Goal: Task Accomplishment & Management: Manage account settings

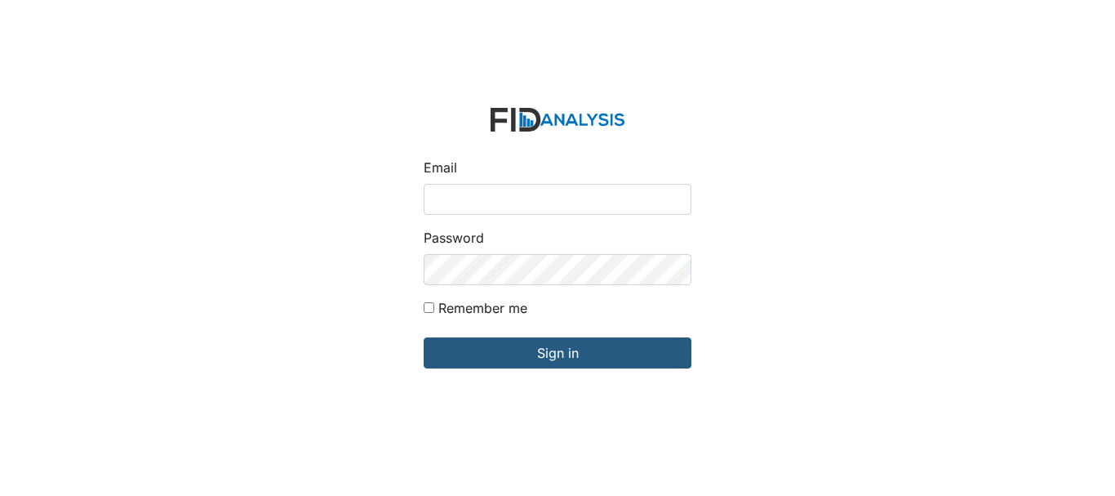
click at [499, 197] on input "Email" at bounding box center [558, 199] width 268 height 31
type input "[EMAIL_ADDRESS][DOMAIN_NAME]"
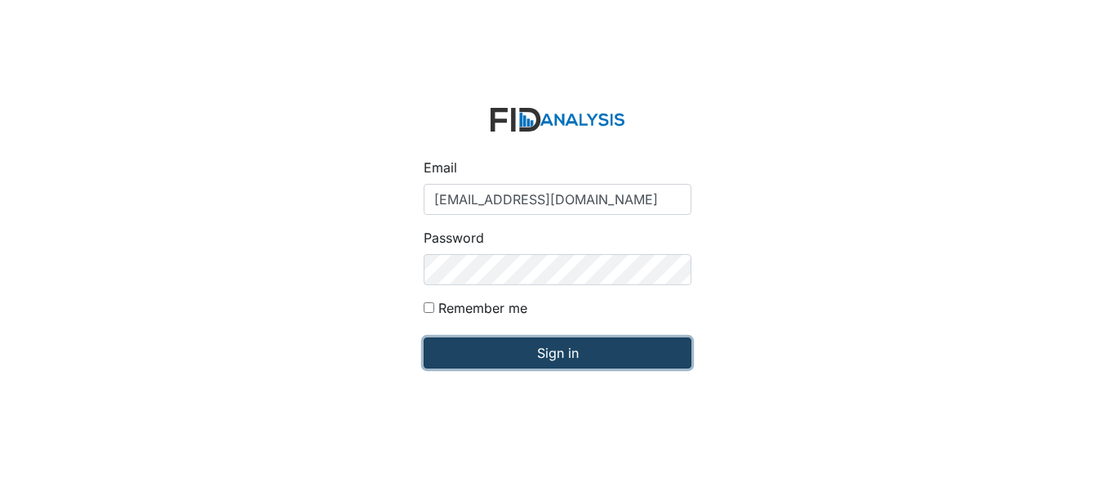
click at [523, 347] on input "Sign in" at bounding box center [558, 352] width 268 height 31
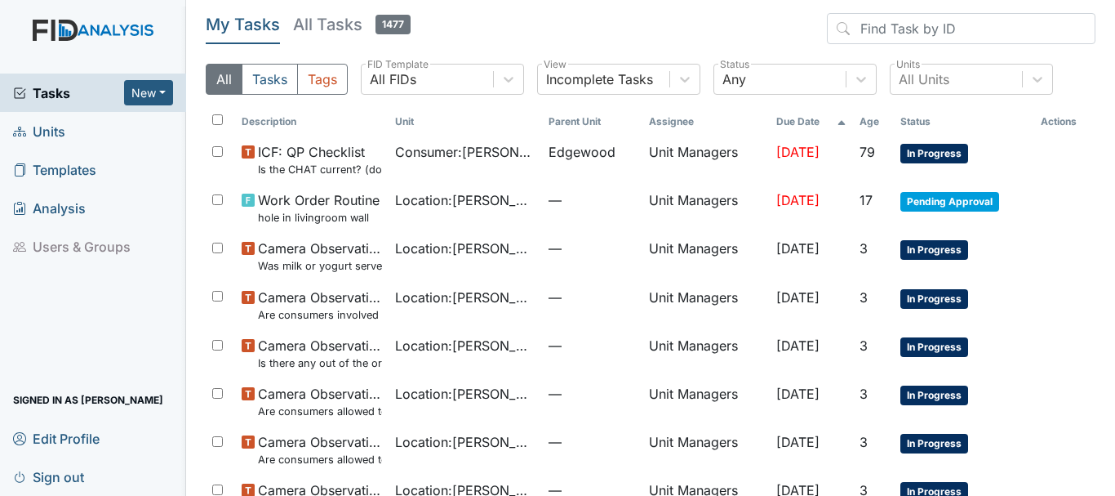
click at [57, 128] on span "Units" at bounding box center [39, 130] width 52 height 25
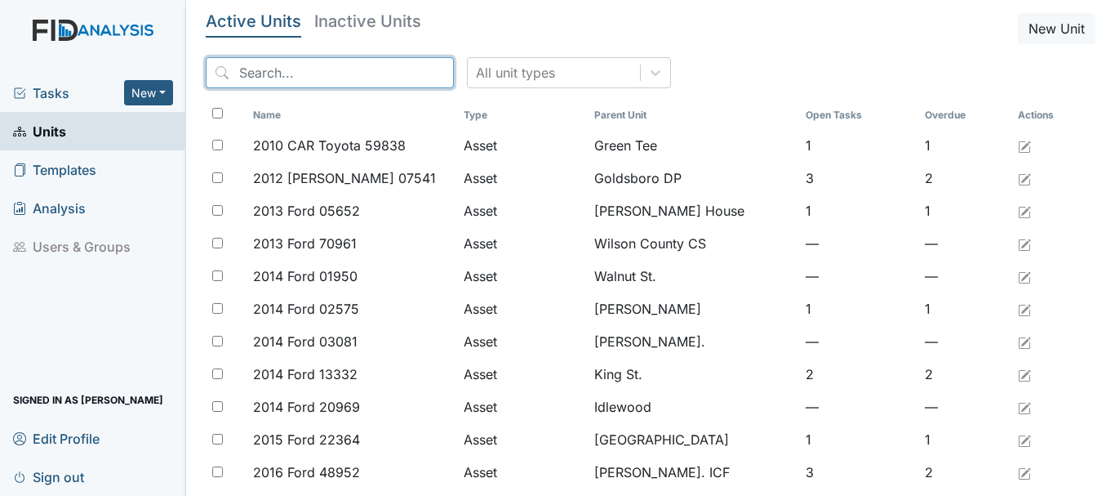
click at [291, 73] on input "search" at bounding box center [330, 72] width 248 height 31
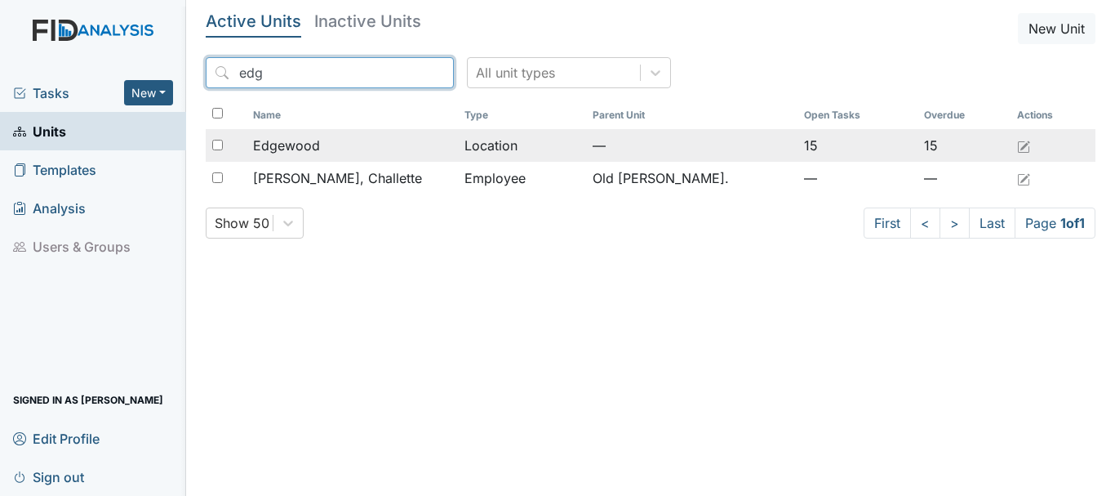
type input "edg"
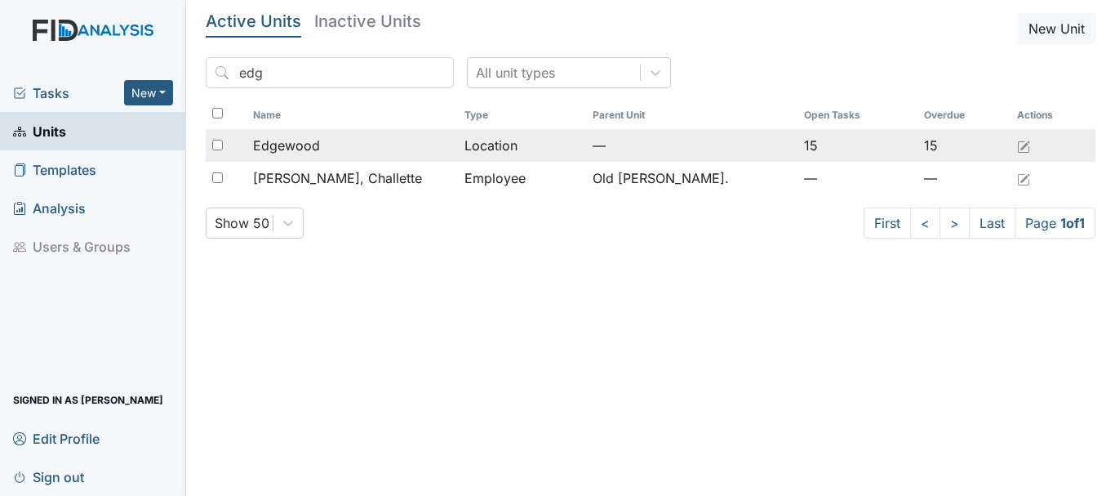
click at [219, 144] on input "checkbox" at bounding box center [217, 145] width 11 height 11
checkbox input "true"
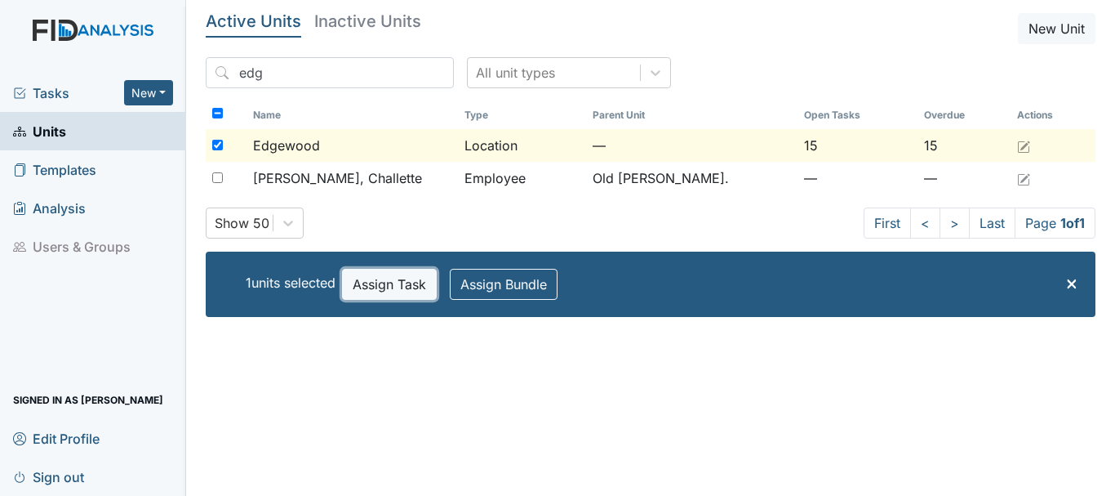
click at [390, 286] on button "Assign Task" at bounding box center [389, 284] width 95 height 31
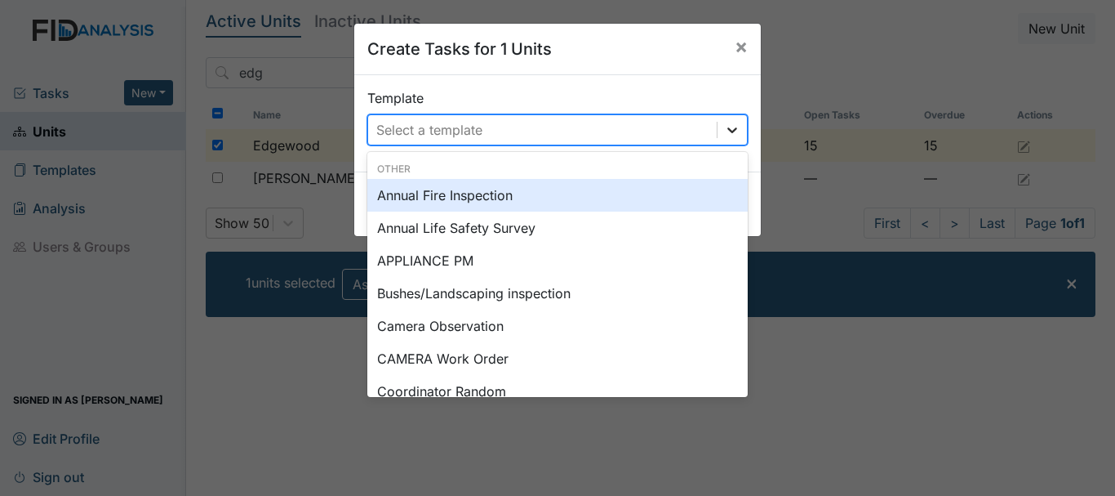
click at [728, 134] on icon at bounding box center [732, 130] width 16 height 16
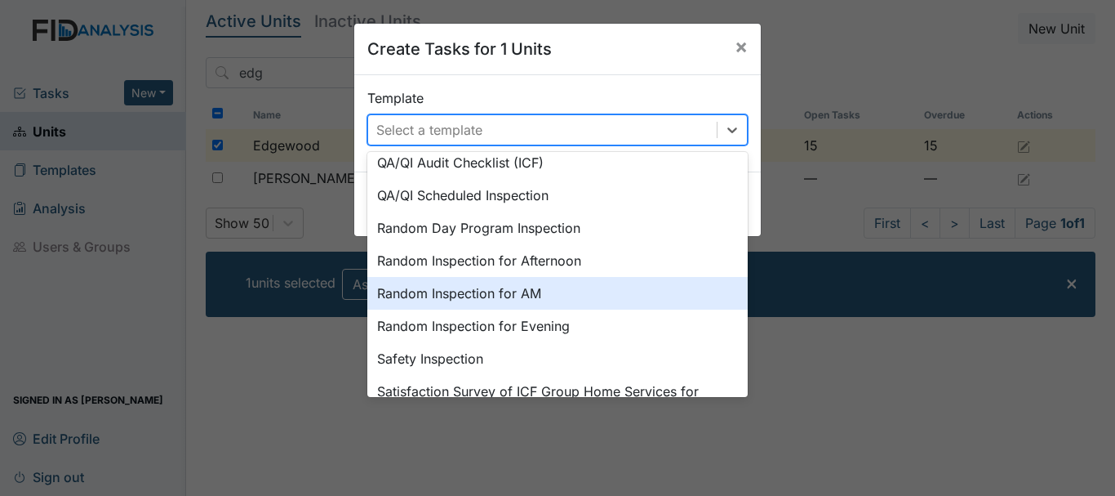
scroll to position [759, 0]
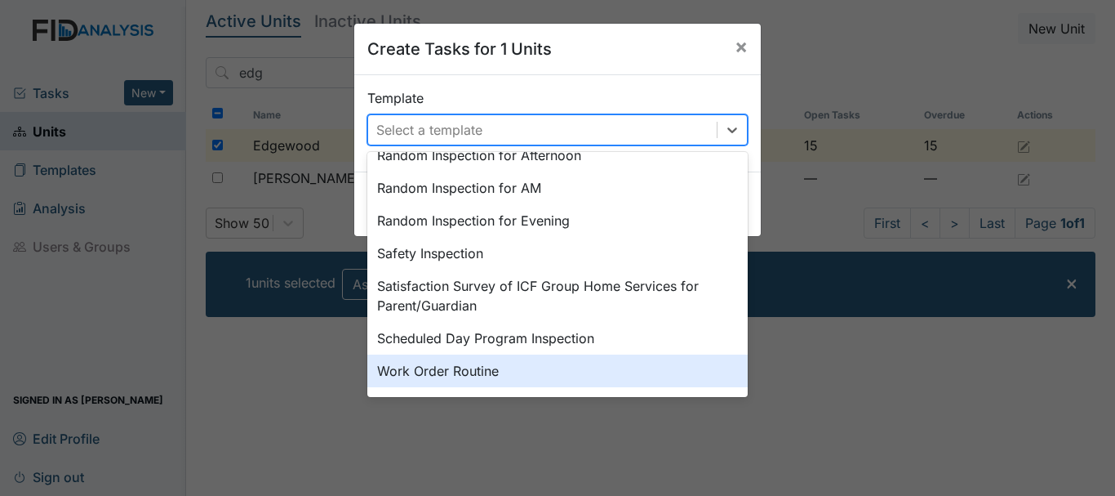
click at [429, 372] on div "Work Order Routine" at bounding box center [557, 370] width 381 height 33
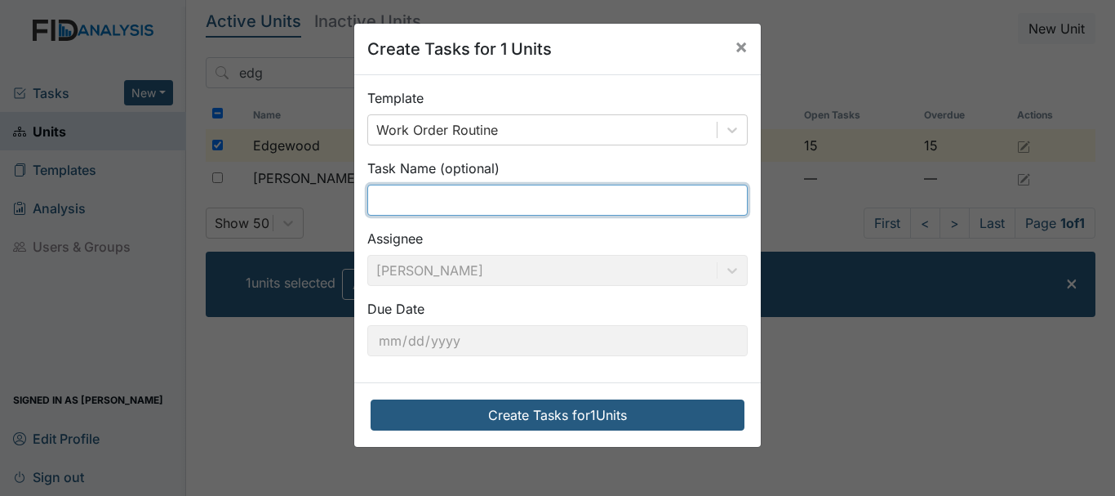
click at [417, 207] on input "text" at bounding box center [557, 200] width 381 height 31
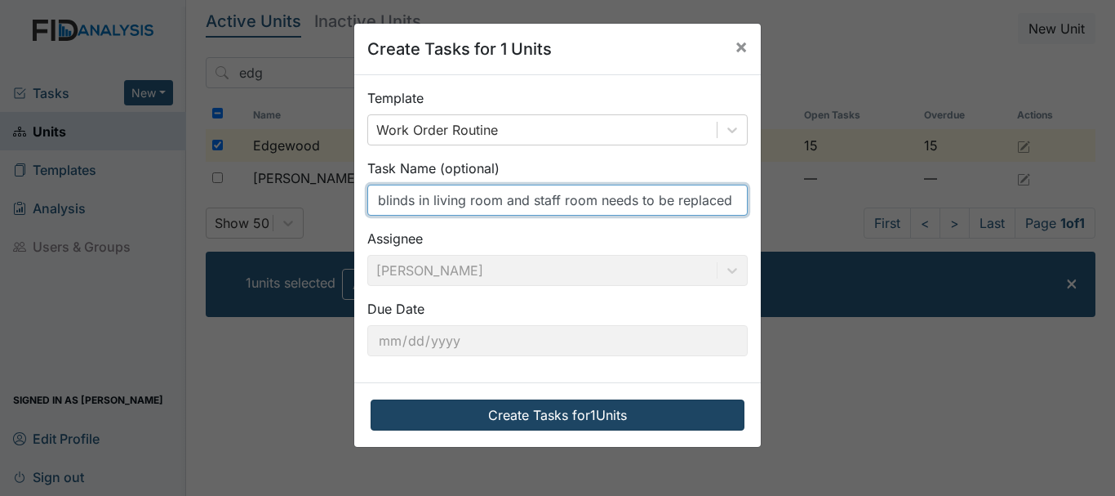
type input "blinds in living room and staff room needs to be replaced"
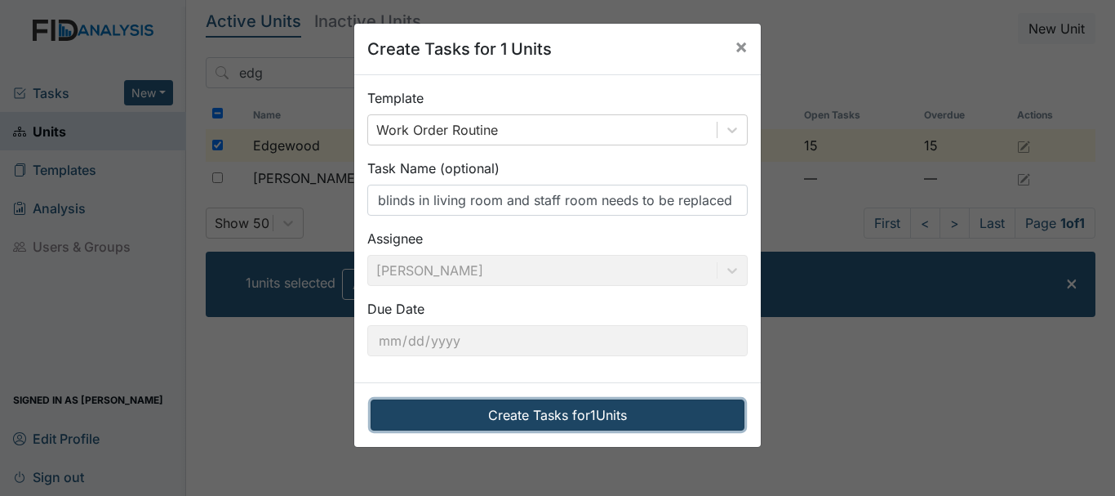
click at [527, 416] on button "Create Tasks for 1 Units" at bounding box center [558, 414] width 374 height 31
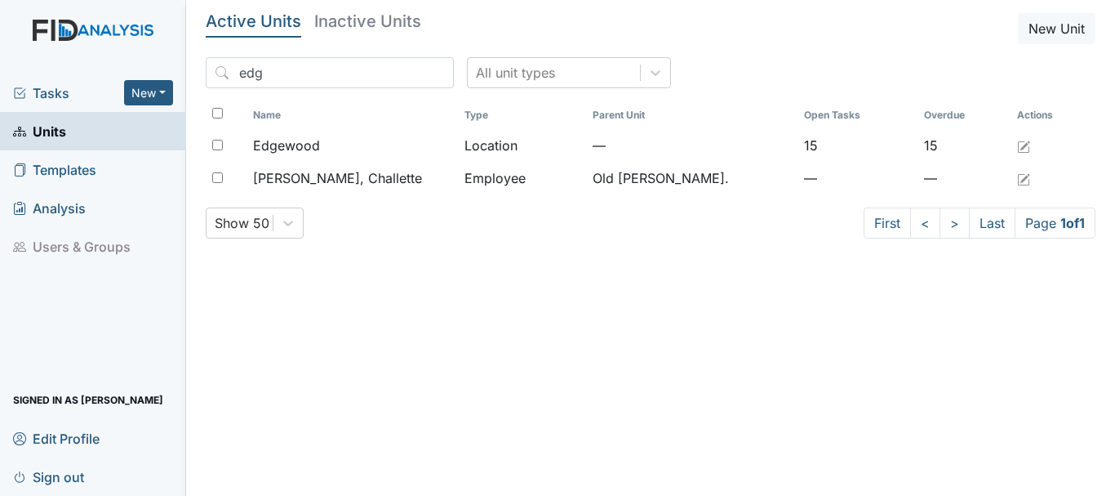
click at [43, 96] on span "Tasks" at bounding box center [68, 93] width 111 height 20
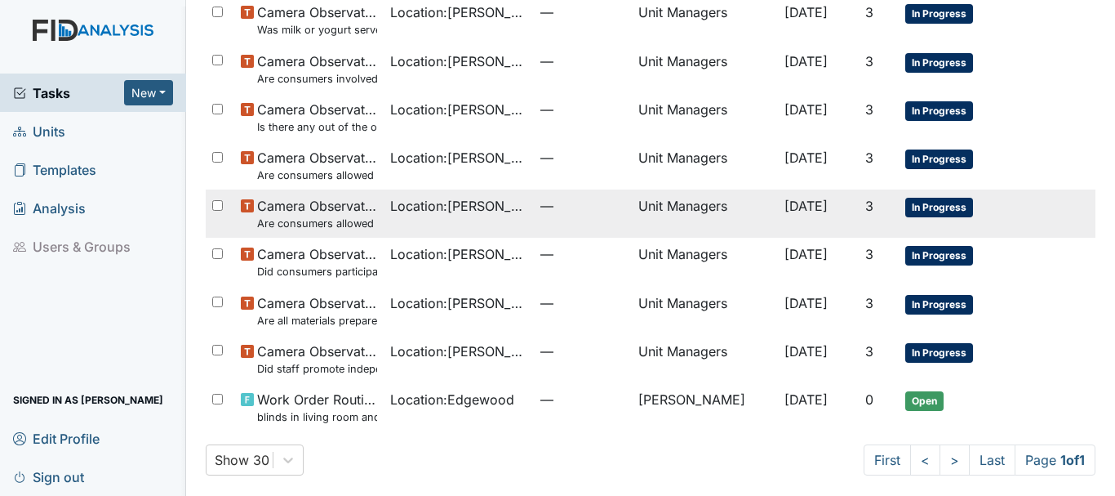
scroll to position [242, 0]
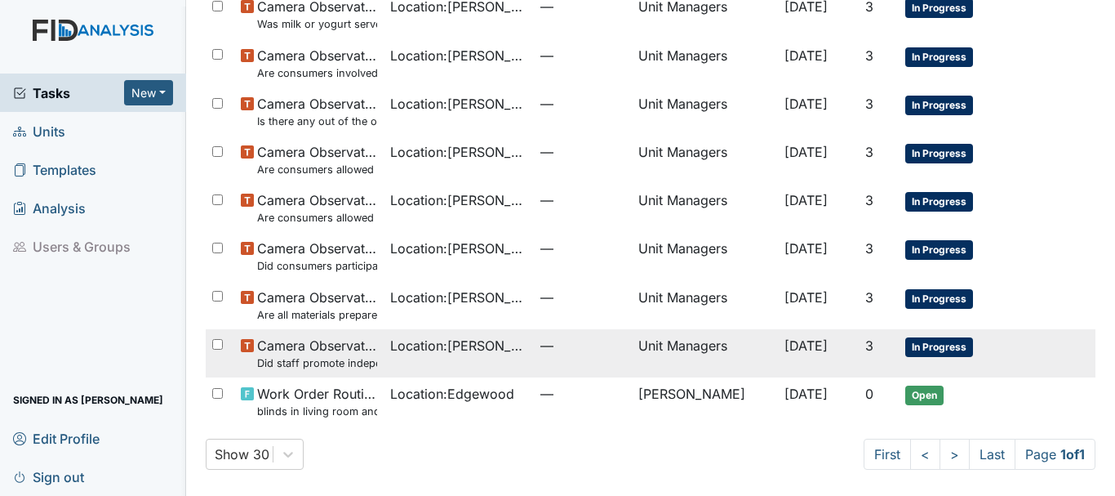
click at [318, 349] on span "Camera Observation Did staff promote independence in all the following areas? (…" at bounding box center [317, 353] width 120 height 35
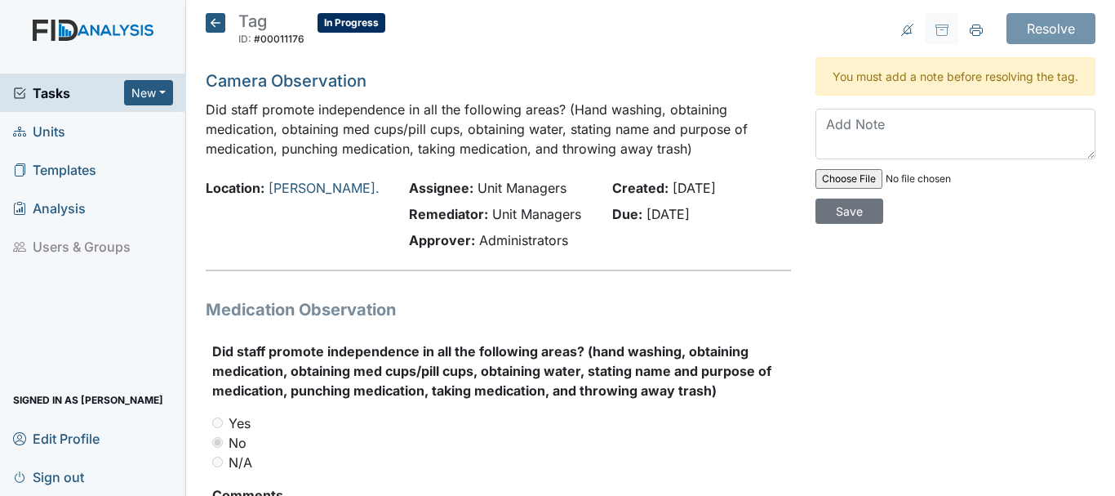
click at [51, 128] on span "Units" at bounding box center [39, 130] width 52 height 25
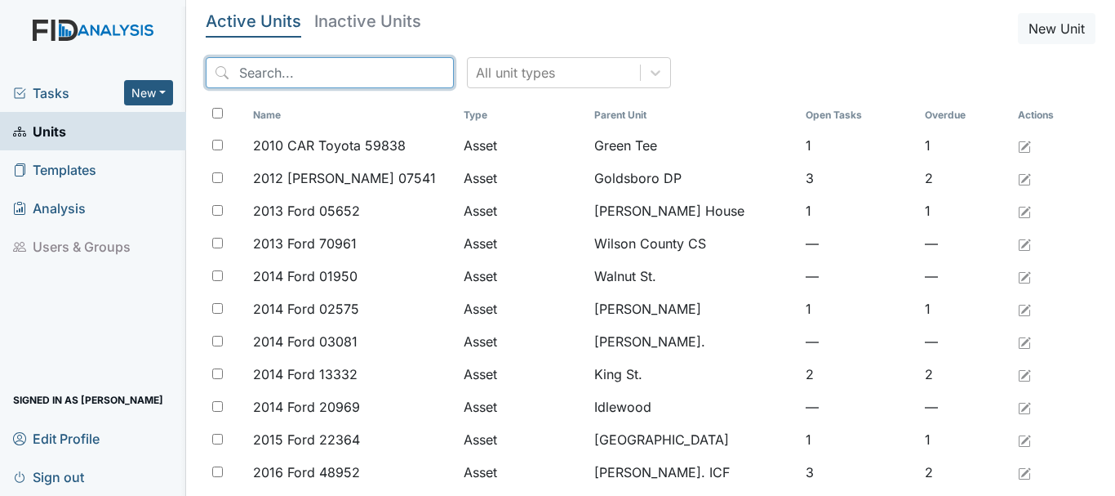
click at [274, 69] on input "search" at bounding box center [330, 72] width 248 height 31
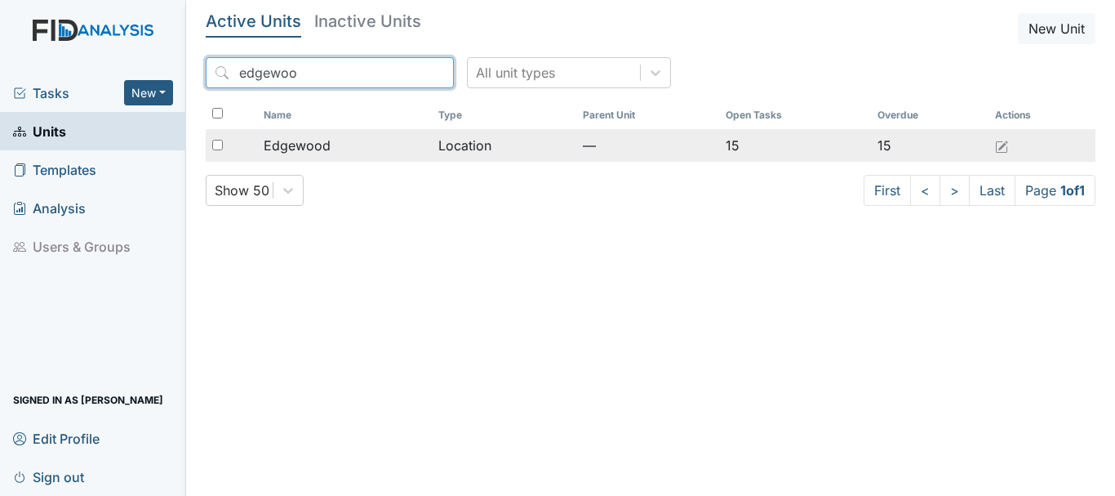
type input "edgewoo"
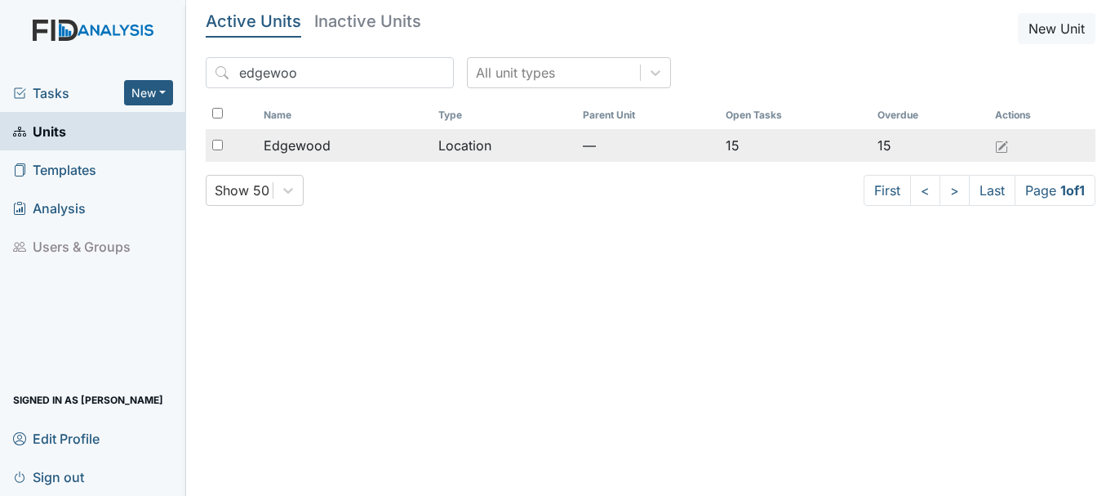
click at [212, 145] on input "checkbox" at bounding box center [217, 145] width 11 height 11
checkbox input "true"
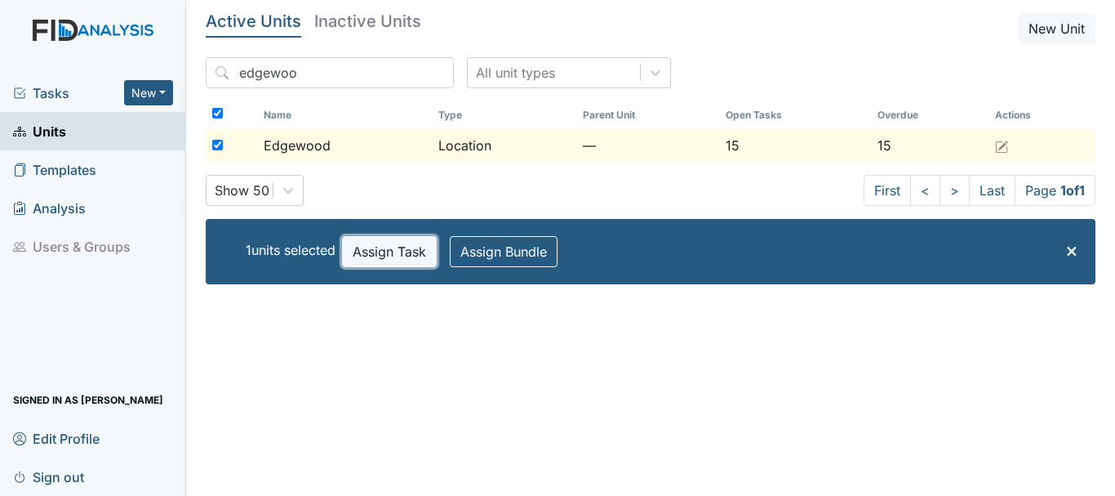
click at [374, 254] on button "Assign Task" at bounding box center [389, 251] width 95 height 31
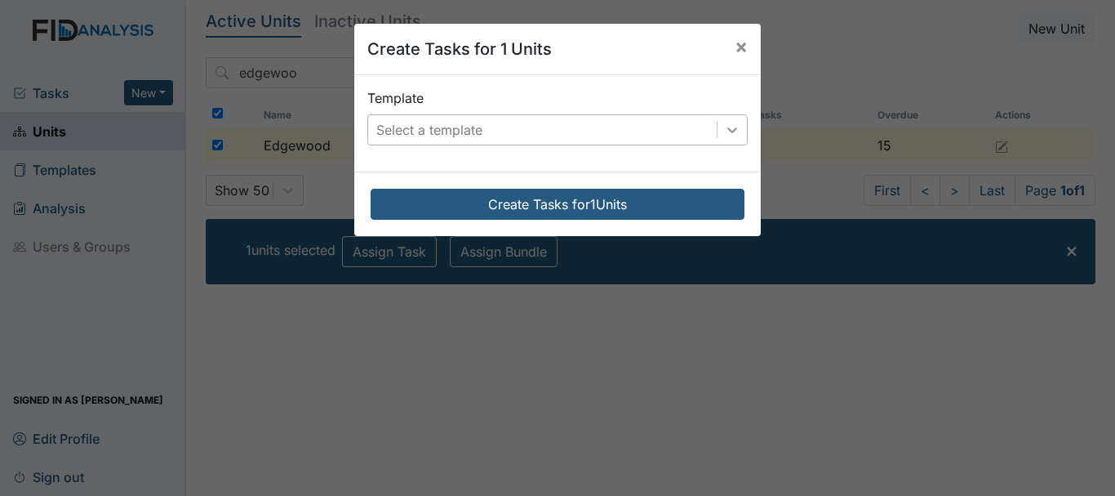
click at [732, 130] on icon at bounding box center [732, 130] width 16 height 16
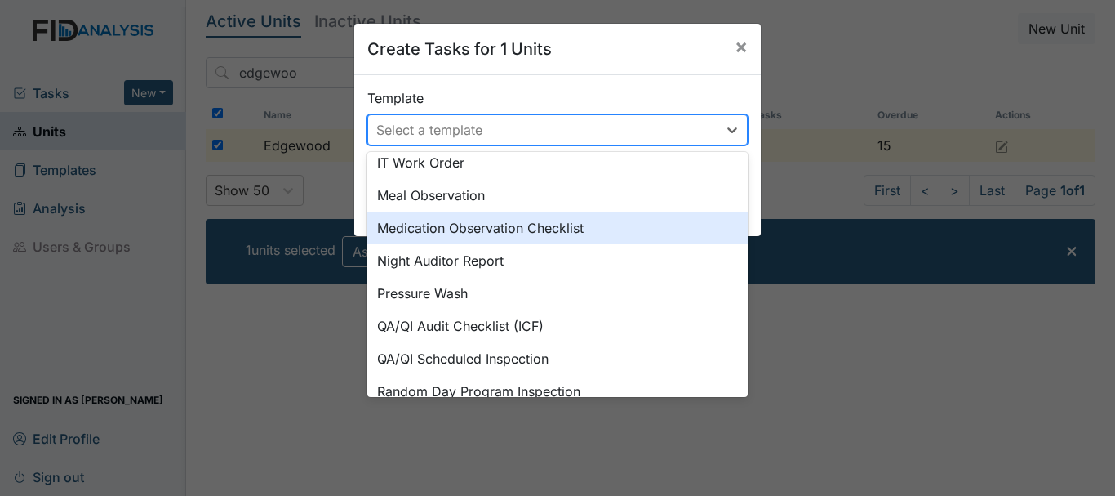
scroll to position [759, 0]
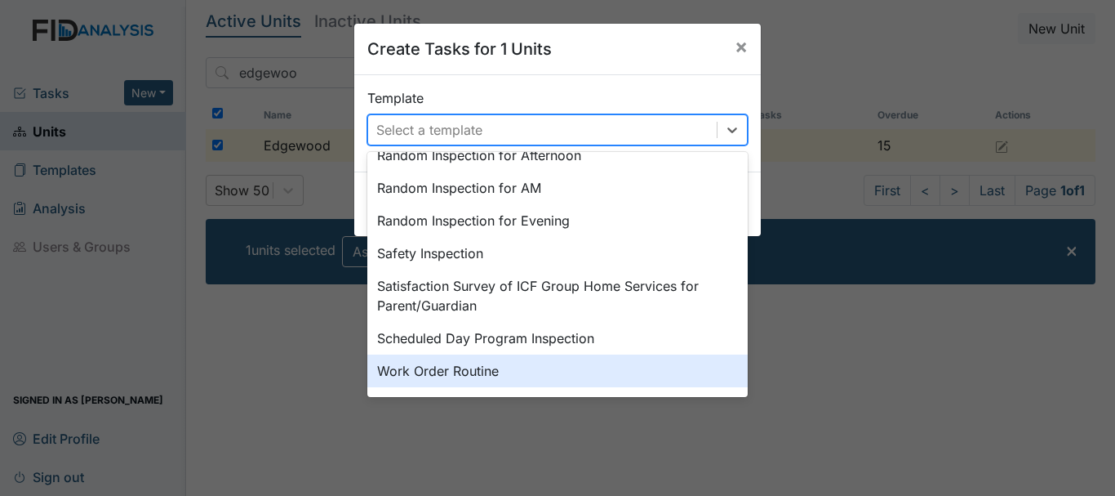
click at [425, 371] on div "Work Order Routine" at bounding box center [557, 370] width 381 height 33
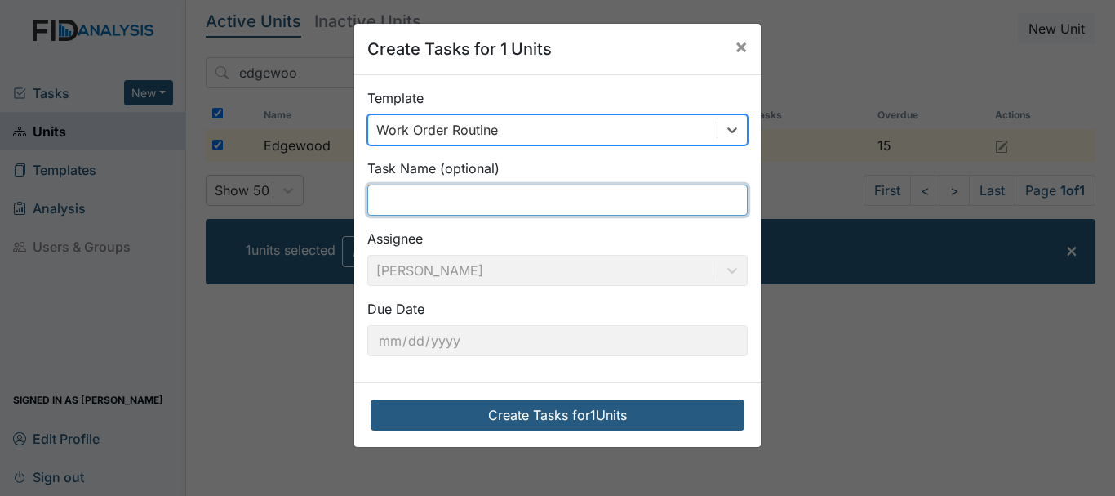
click at [396, 193] on input "text" at bounding box center [557, 200] width 381 height 31
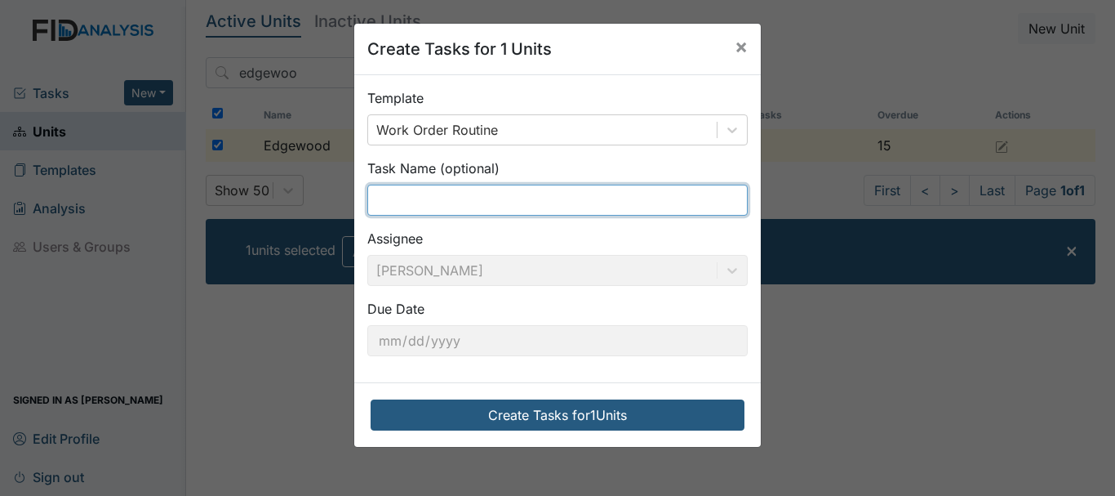
click at [396, 193] on input "text" at bounding box center [557, 200] width 381 height 31
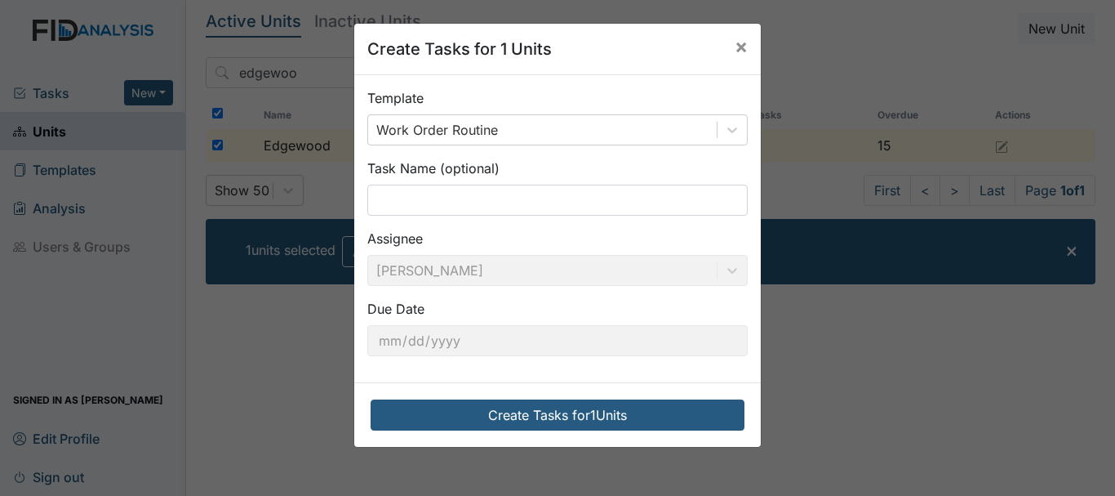
click at [921, 363] on div "Create Tasks for 1 Units × Template Work Order Routine Task Name (optional) Ass…" at bounding box center [557, 248] width 1115 height 496
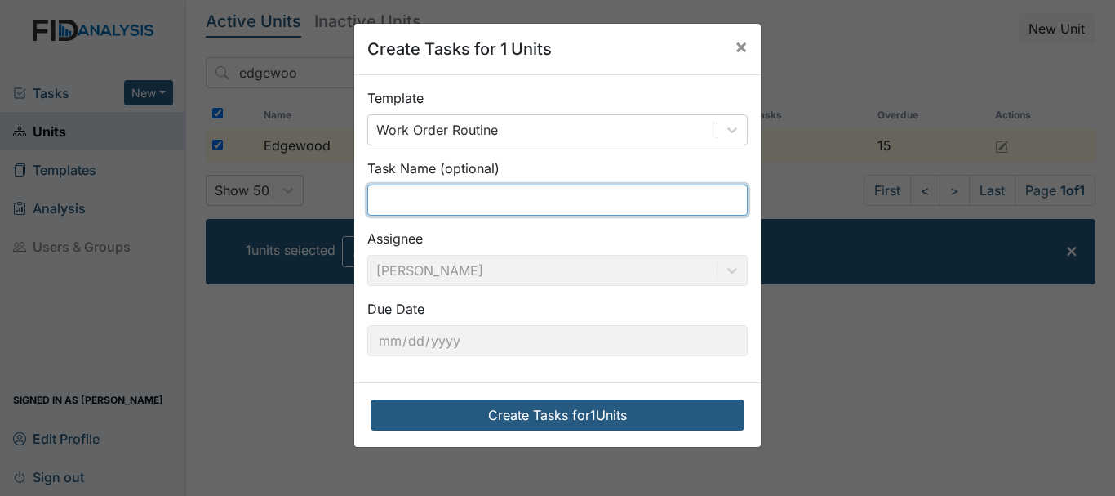
click at [429, 198] on input "text" at bounding box center [557, 200] width 381 height 31
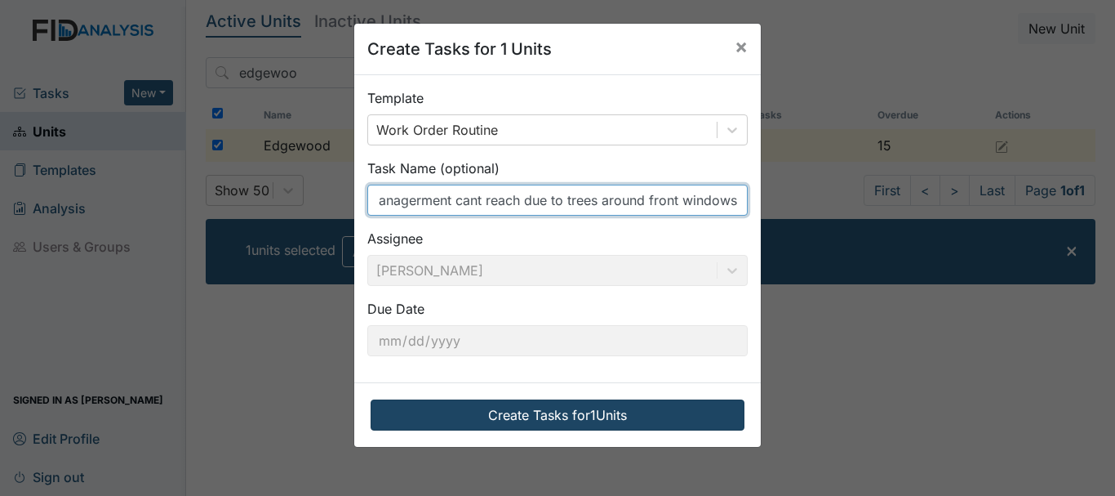
type input "outside windows need to be washed staff or managerment cant reach due to trees …"
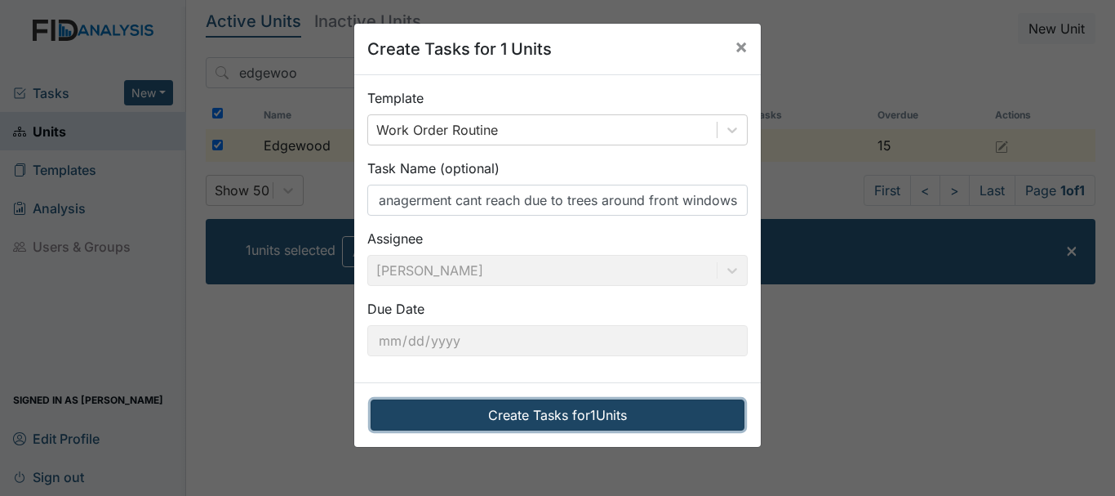
scroll to position [0, 0]
click at [547, 414] on button "Create Tasks for 1 Units" at bounding box center [558, 414] width 374 height 31
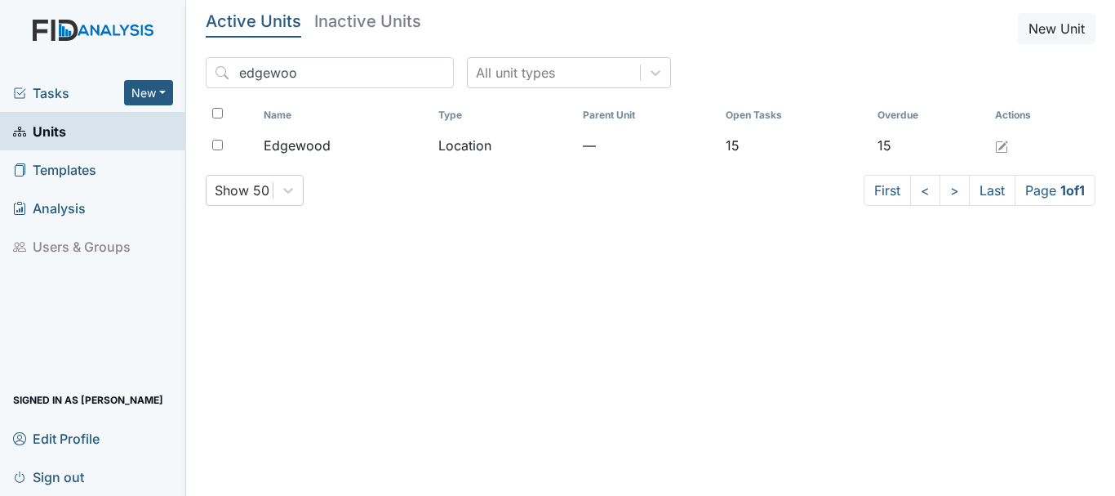
click at [56, 96] on span "Tasks" at bounding box center [68, 93] width 111 height 20
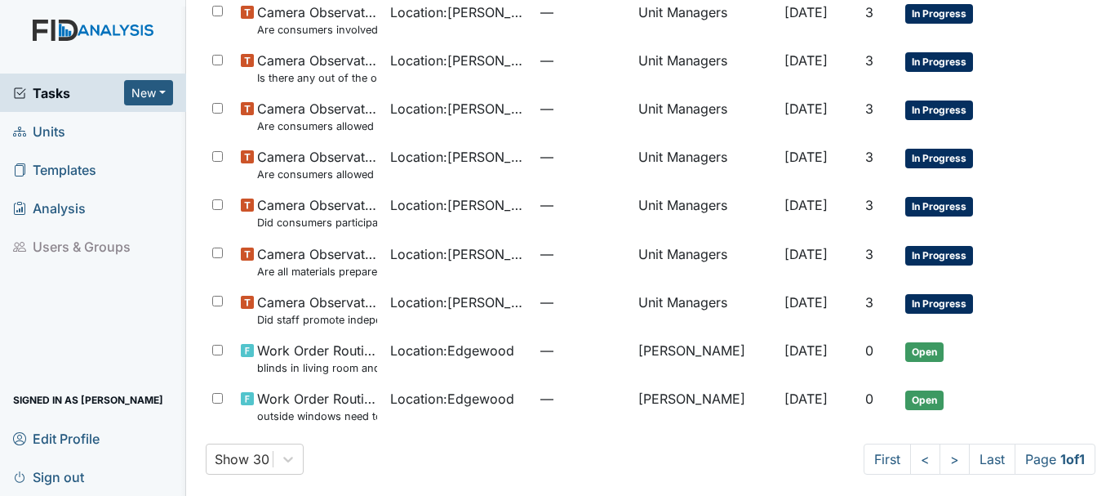
scroll to position [290, 0]
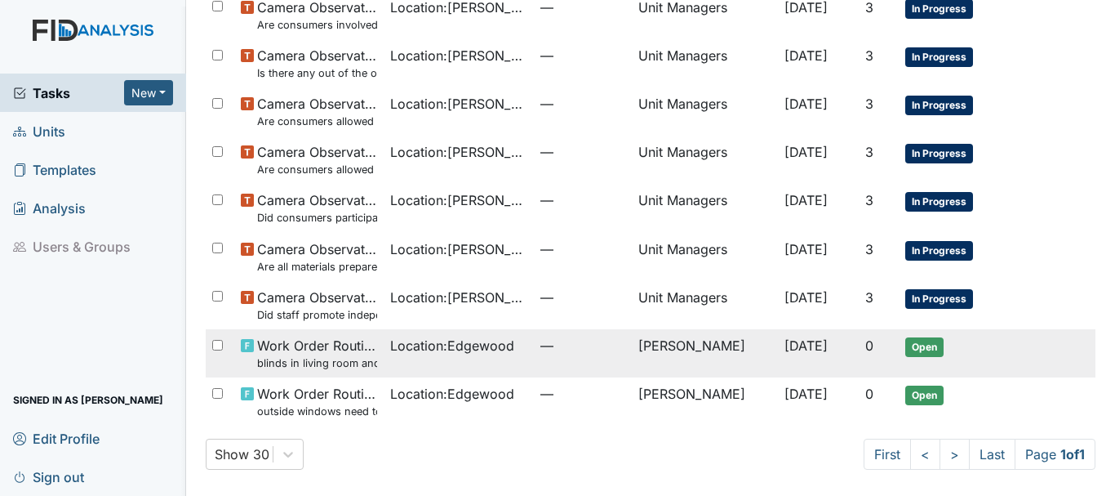
click at [398, 341] on span "Location : [GEOGRAPHIC_DATA]" at bounding box center [452, 346] width 124 height 20
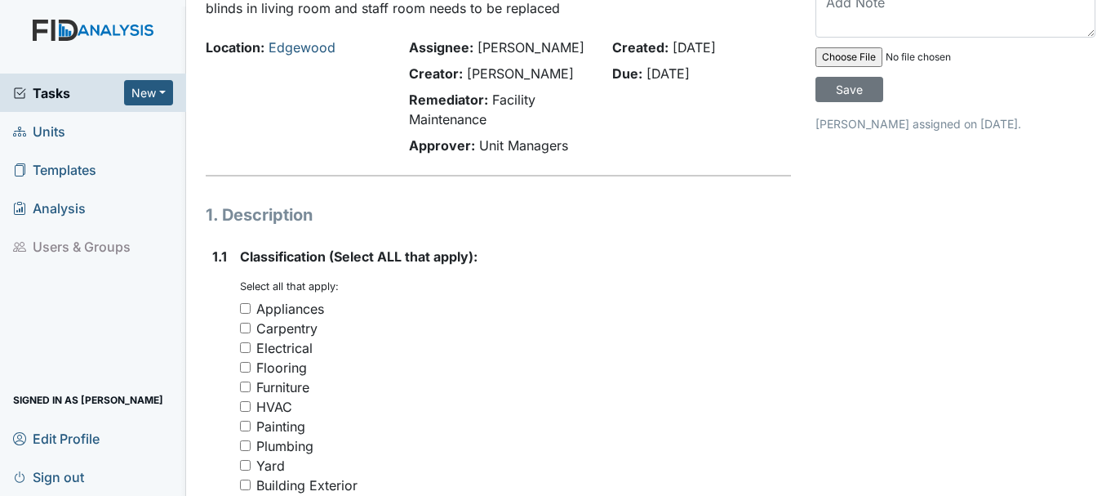
scroll to position [163, 0]
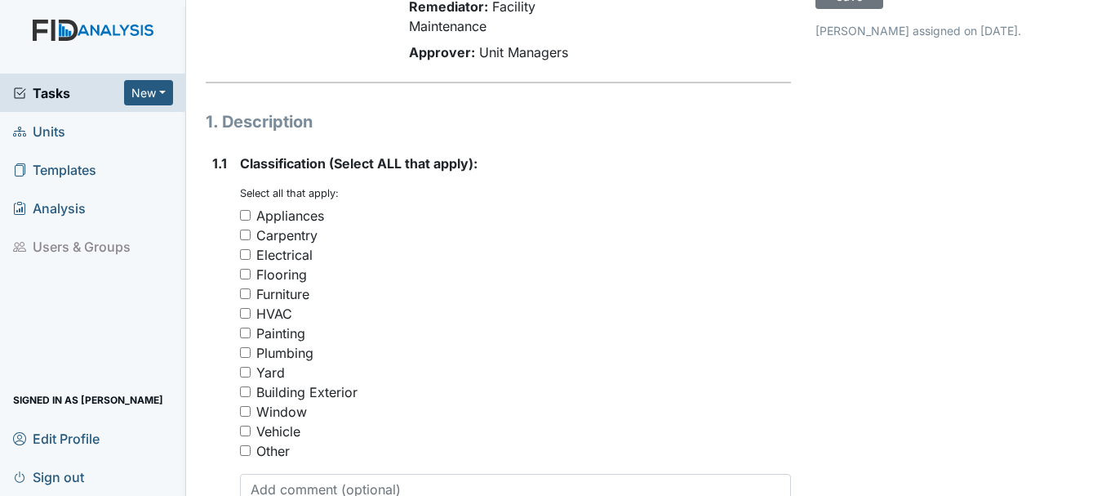
click at [243, 447] on input "Other" at bounding box center [245, 450] width 11 height 11
checkbox input "true"
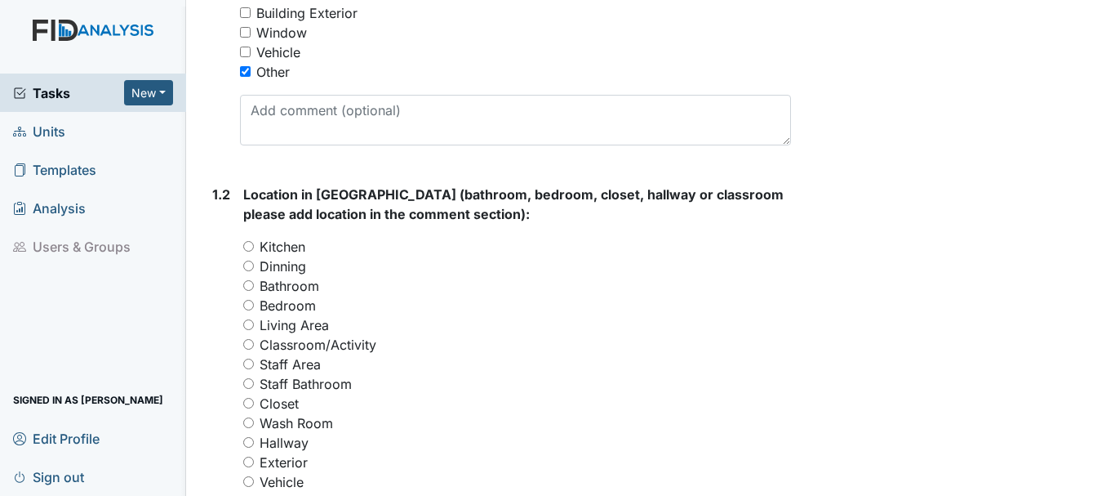
scroll to position [572, 0]
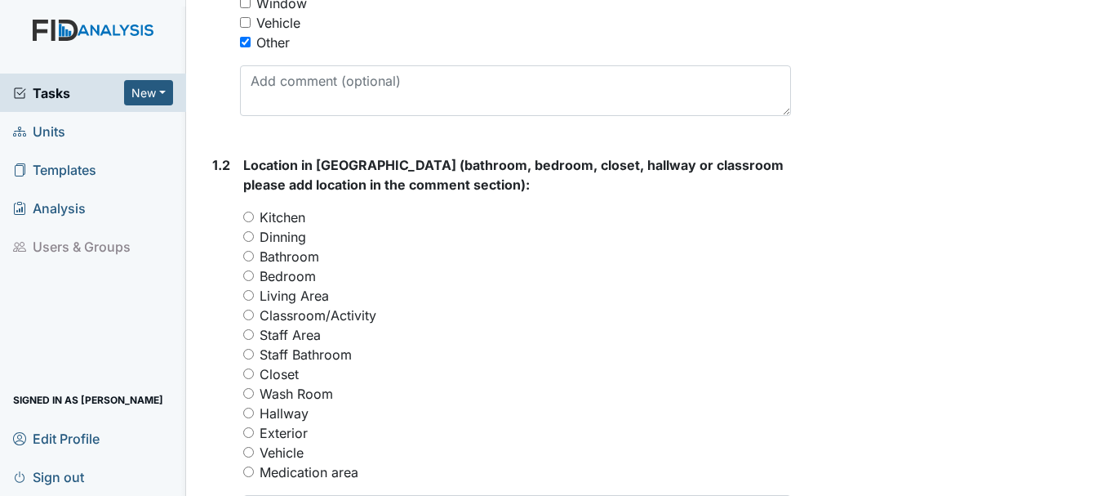
drag, startPoint x: 249, startPoint y: 240, endPoint x: 243, endPoint y: 293, distance: 53.4
click at [243, 293] on div "You must select one of the below options. Kitchen Dinning Bathroom Bedroom Livi…" at bounding box center [517, 344] width 548 height 274
click at [246, 296] on input "Living Area" at bounding box center [248, 295] width 11 height 11
radio input "true"
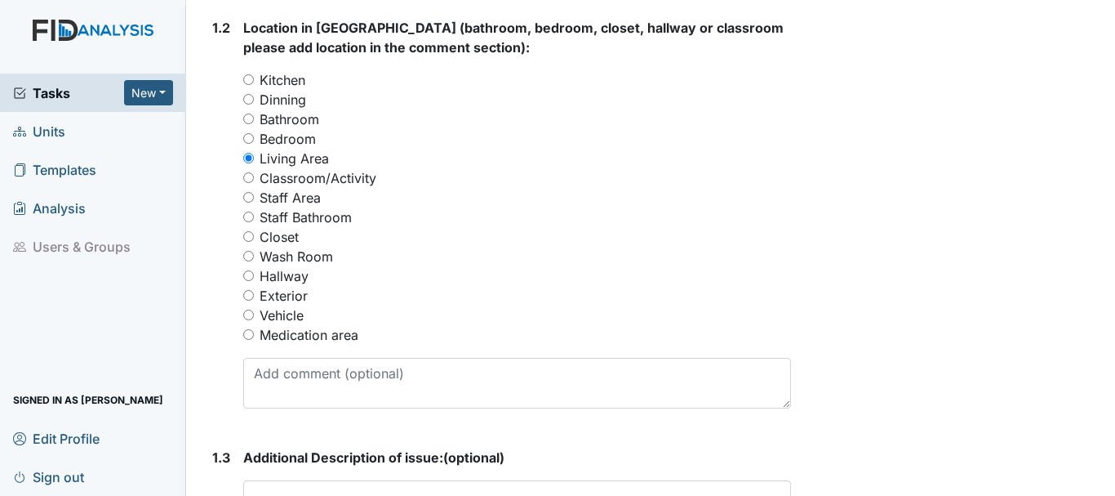
scroll to position [735, 0]
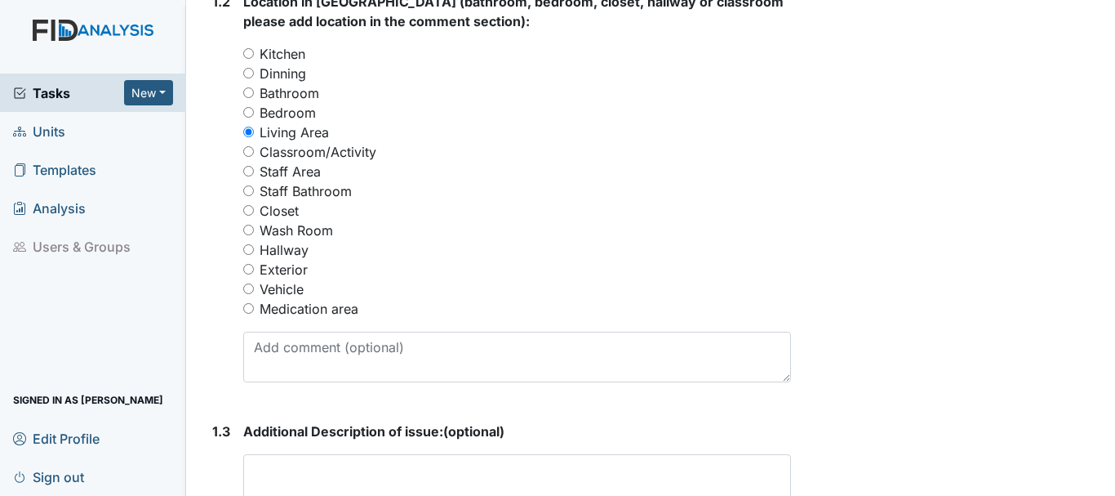
click at [251, 176] on input "Staff Area" at bounding box center [248, 171] width 11 height 11
radio input "true"
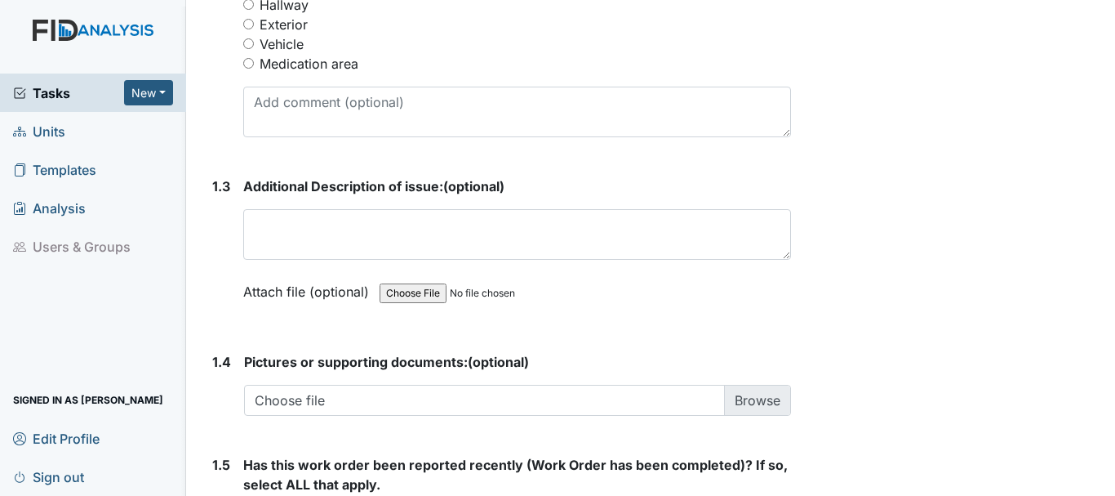
scroll to position [898, 0]
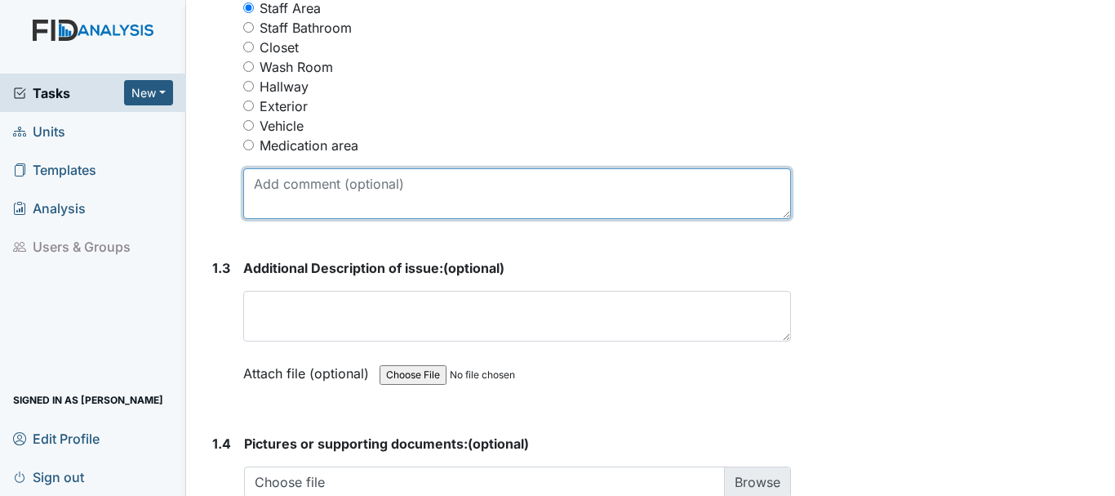
click at [316, 195] on textarea at bounding box center [517, 193] width 548 height 51
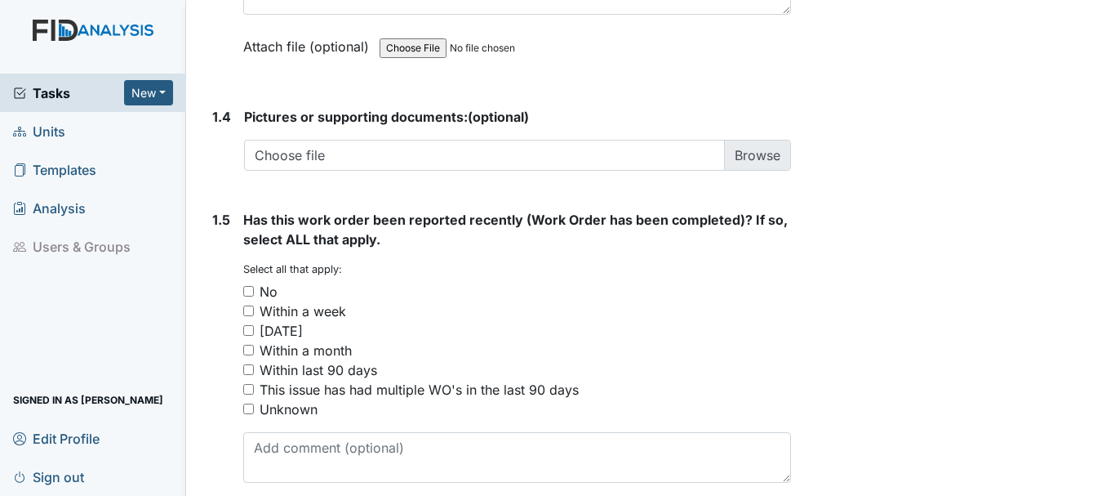
scroll to position [1295, 0]
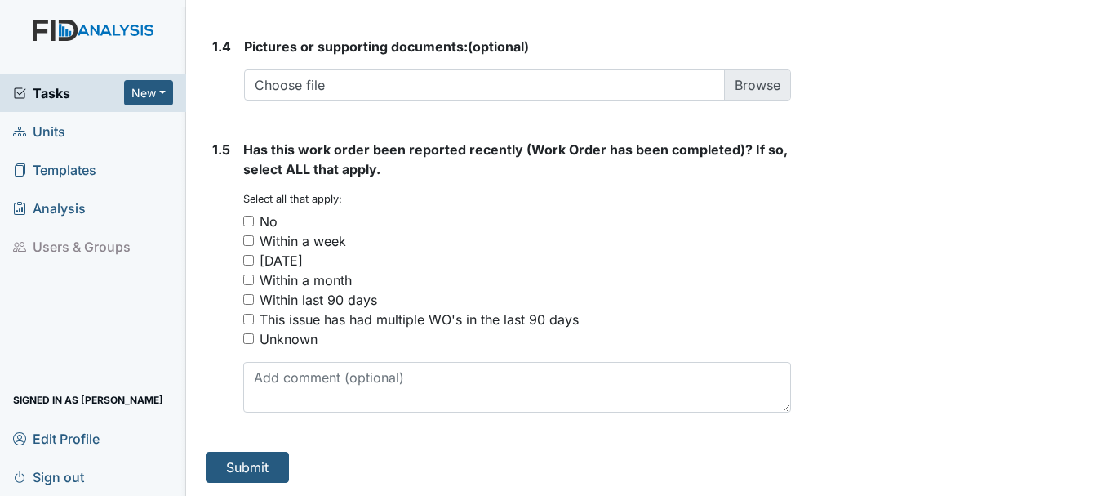
type textarea "blinds need to be replaced"
click at [253, 220] on input "No" at bounding box center [248, 221] width 11 height 11
checkbox input "true"
click at [237, 463] on button "Submit" at bounding box center [247, 467] width 83 height 31
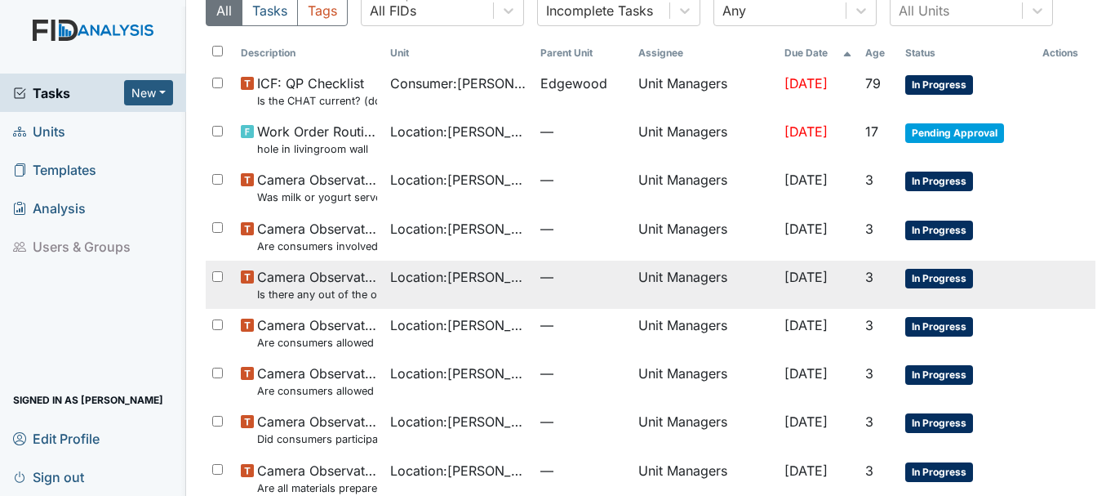
scroll to position [296, 0]
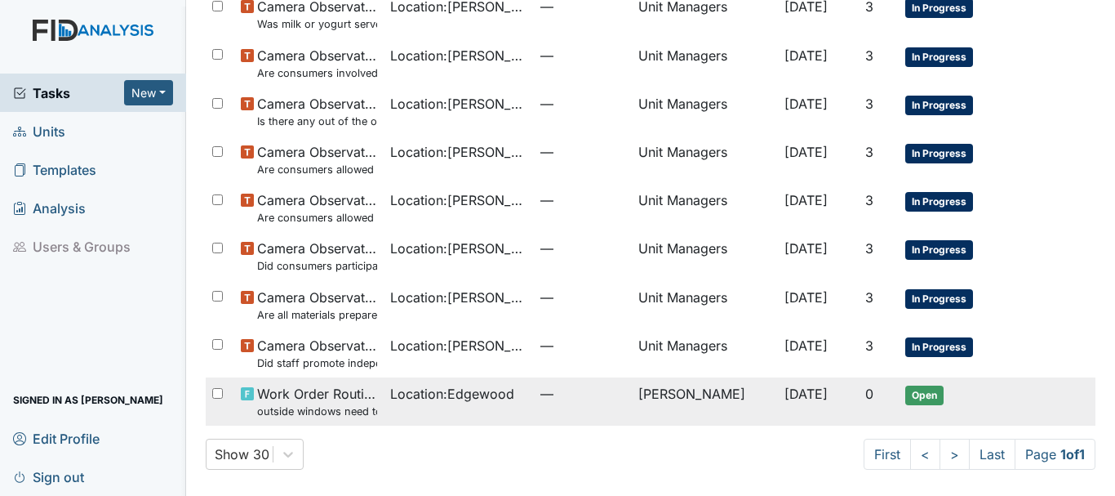
click at [372, 403] on small "outside windows need to be washed staff or managerment cant reach due to trees …" at bounding box center [317, 411] width 120 height 16
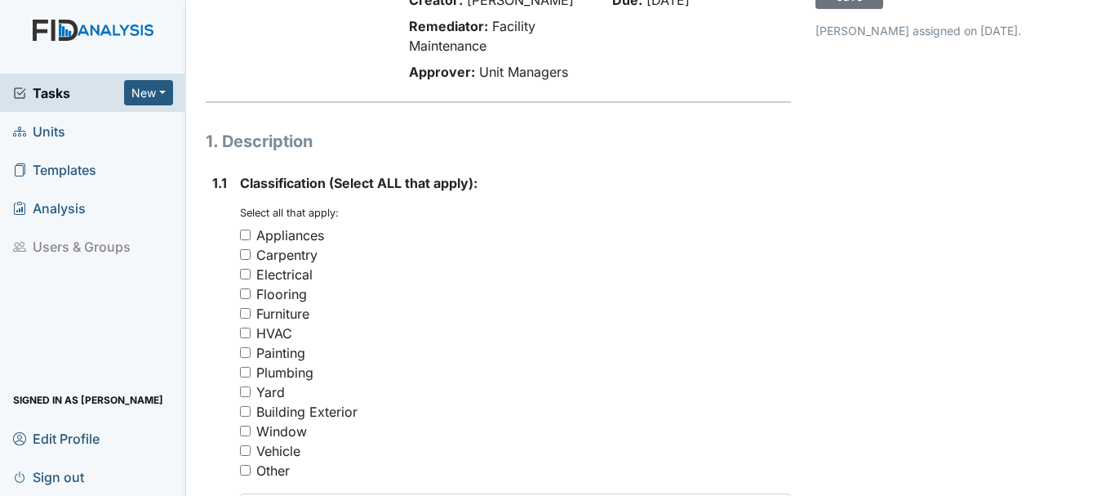
scroll to position [245, 0]
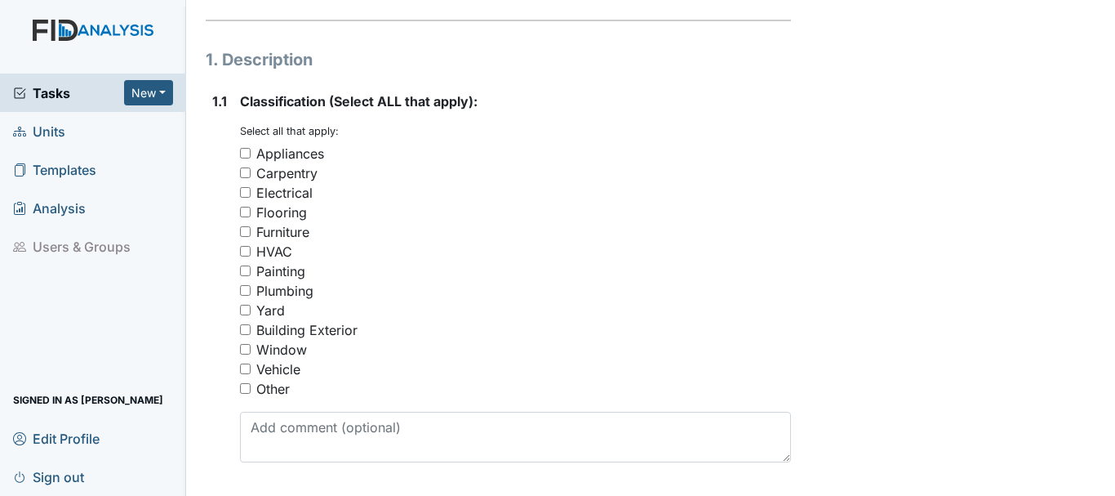
drag, startPoint x: 241, startPoint y: 348, endPoint x: 256, endPoint y: 345, distance: 14.9
click at [243, 346] on input "Window" at bounding box center [245, 349] width 11 height 11
checkbox input "true"
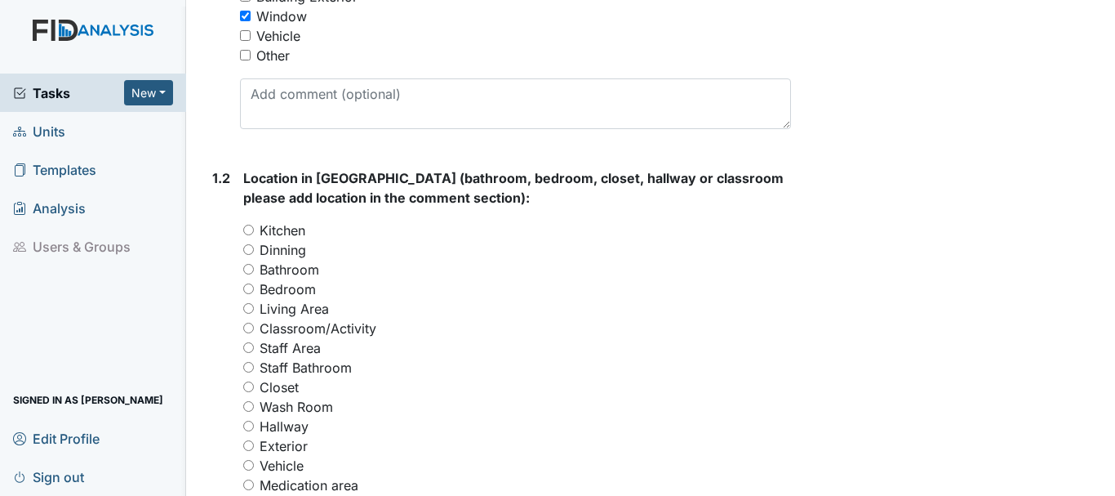
scroll to position [735, 0]
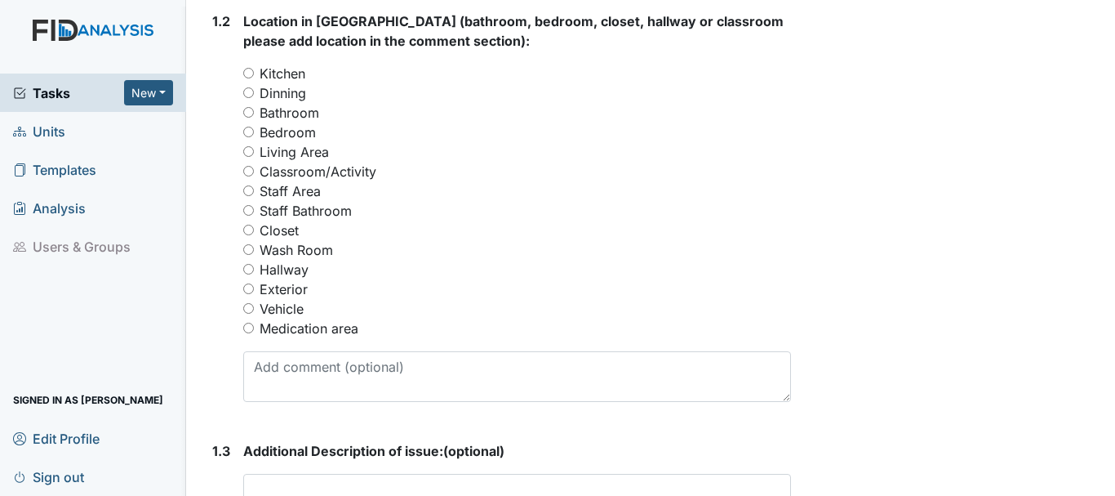
click at [249, 287] on input "Exterior" at bounding box center [248, 288] width 11 height 11
radio input "true"
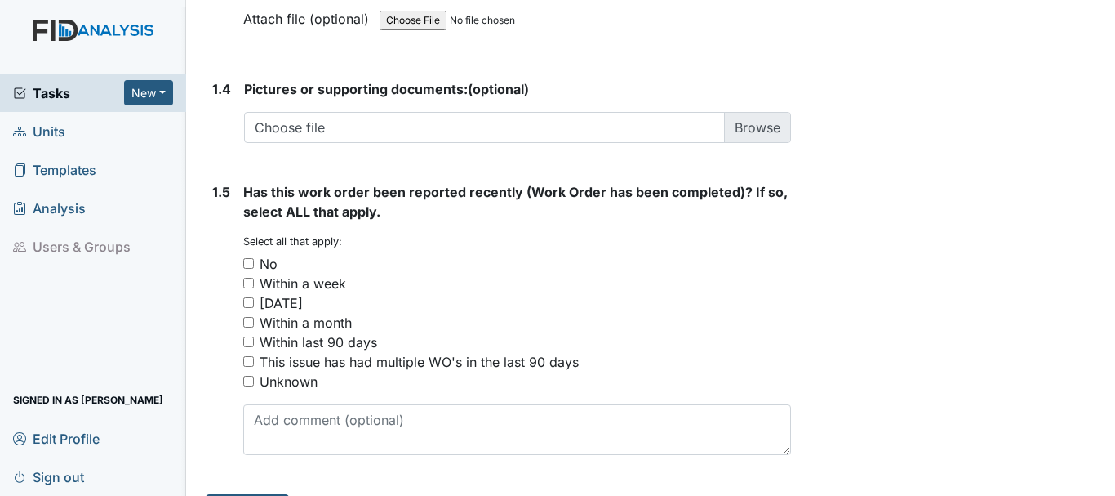
scroll to position [1315, 0]
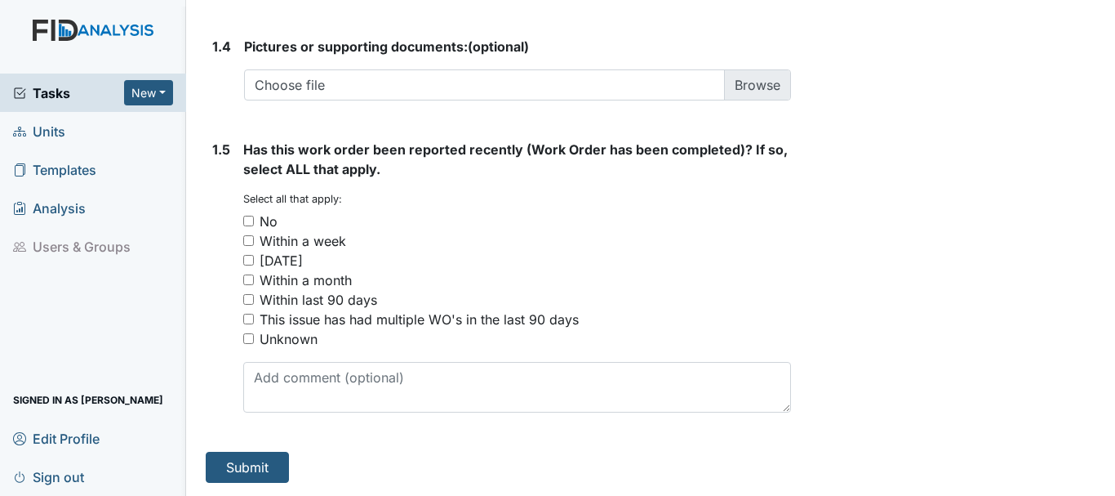
click at [248, 221] on input "No" at bounding box center [248, 221] width 11 height 11
checkbox input "true"
click at [246, 459] on button "Submit" at bounding box center [247, 467] width 83 height 31
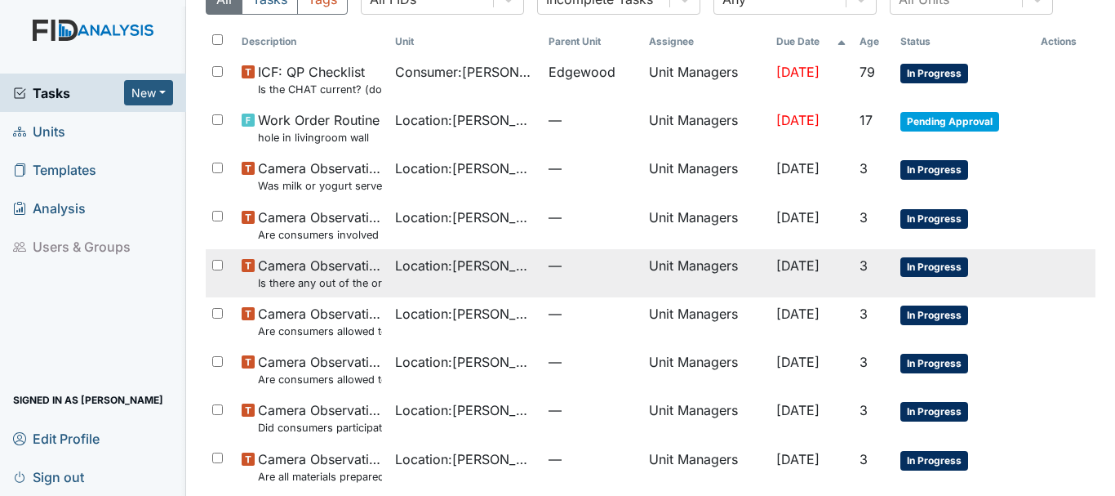
scroll to position [194, 0]
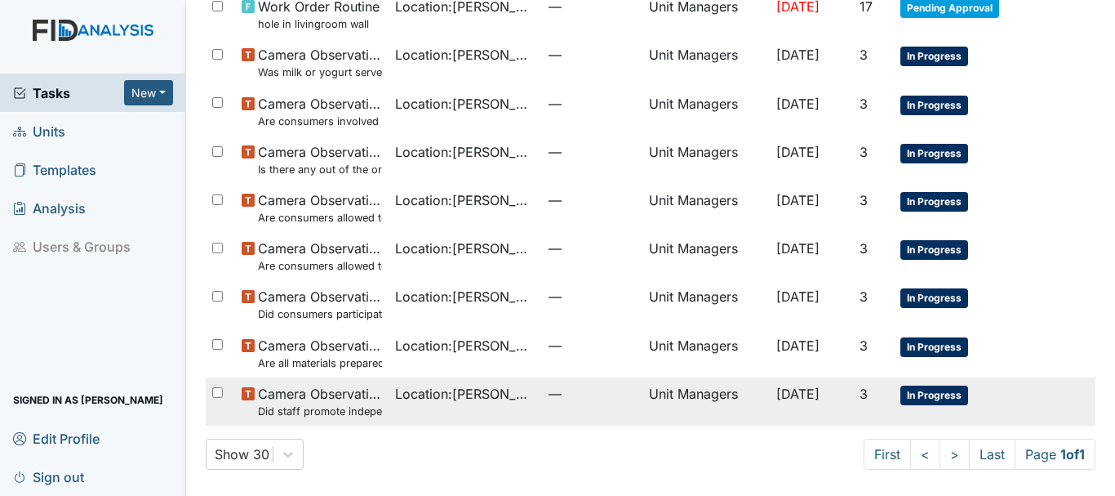
click at [310, 394] on span "Camera Observation Did staff promote independence in all the following areas? (…" at bounding box center [320, 401] width 124 height 35
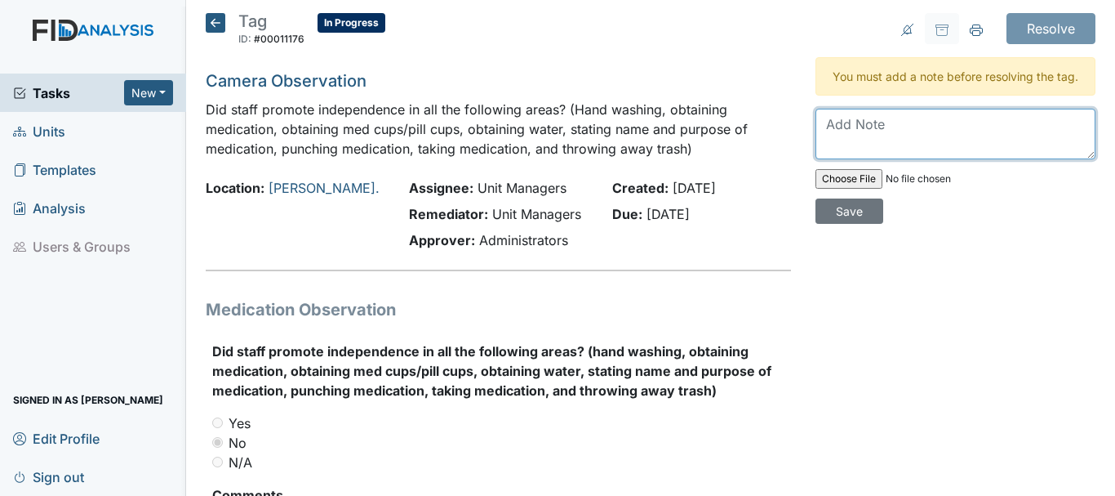
click at [826, 147] on textarea at bounding box center [956, 134] width 280 height 51
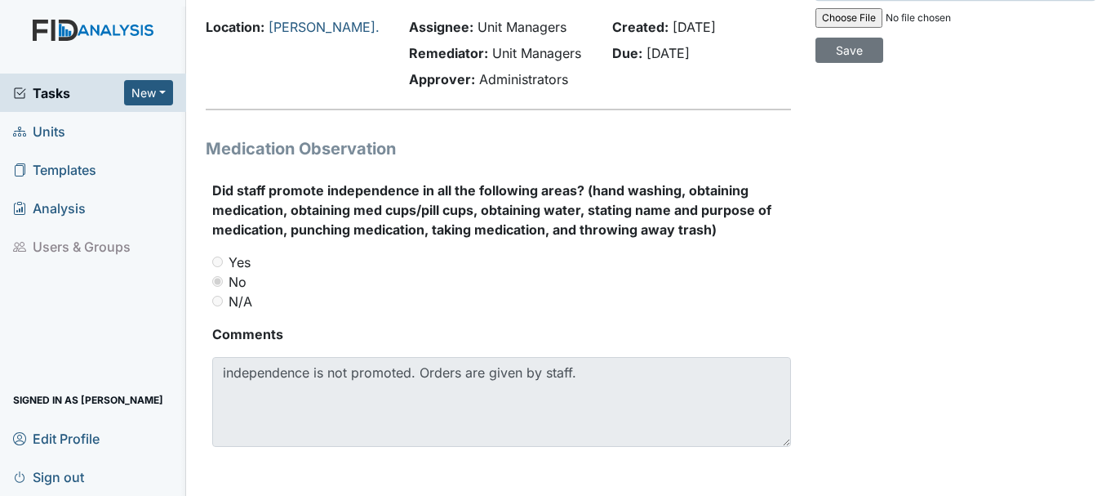
scroll to position [133, 0]
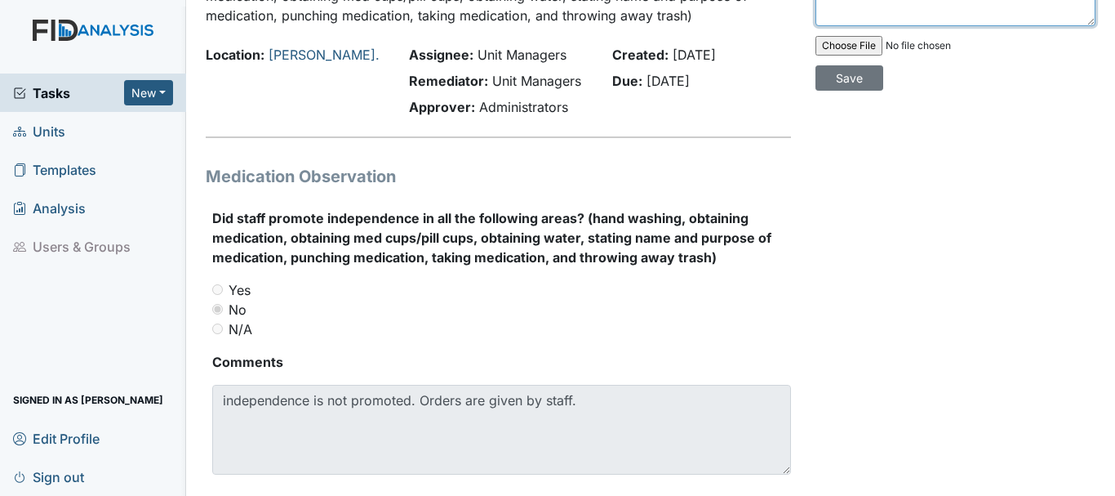
click at [1041, 8] on textarea "staff coached to promote independace" at bounding box center [956, 1] width 280 height 51
click at [1068, 8] on textarea "staff coached to promote independece" at bounding box center [956, 1] width 280 height 51
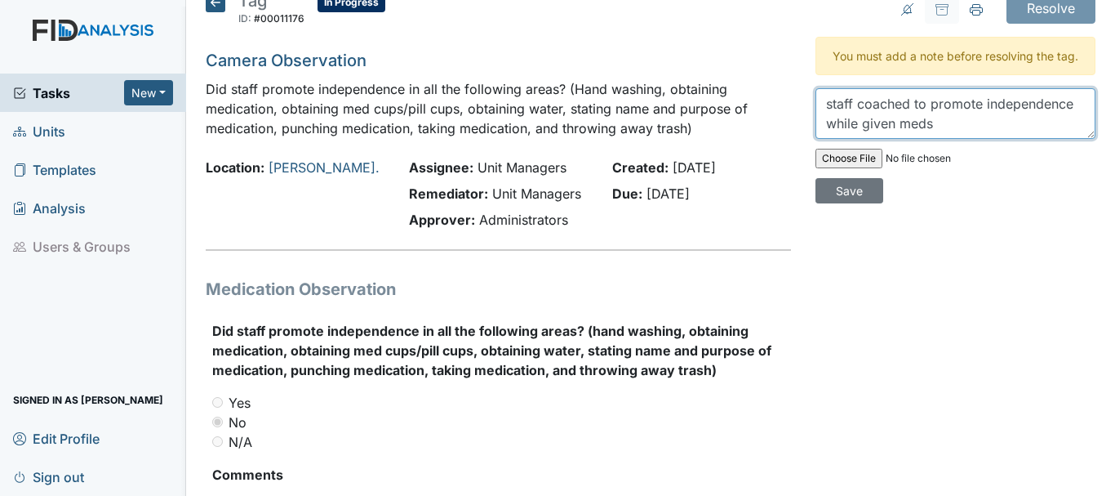
scroll to position [0, 0]
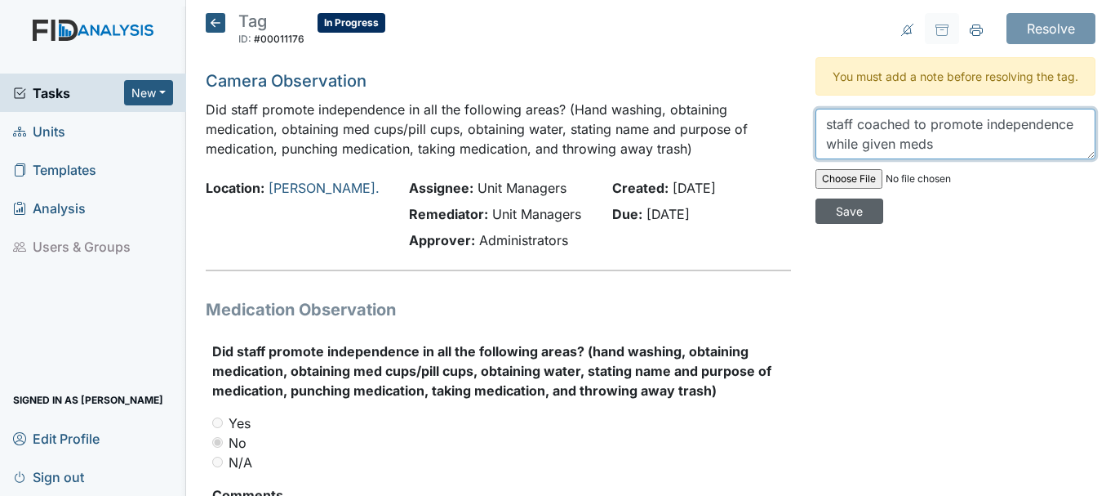
type textarea "staff coached to promote independence while given meds"
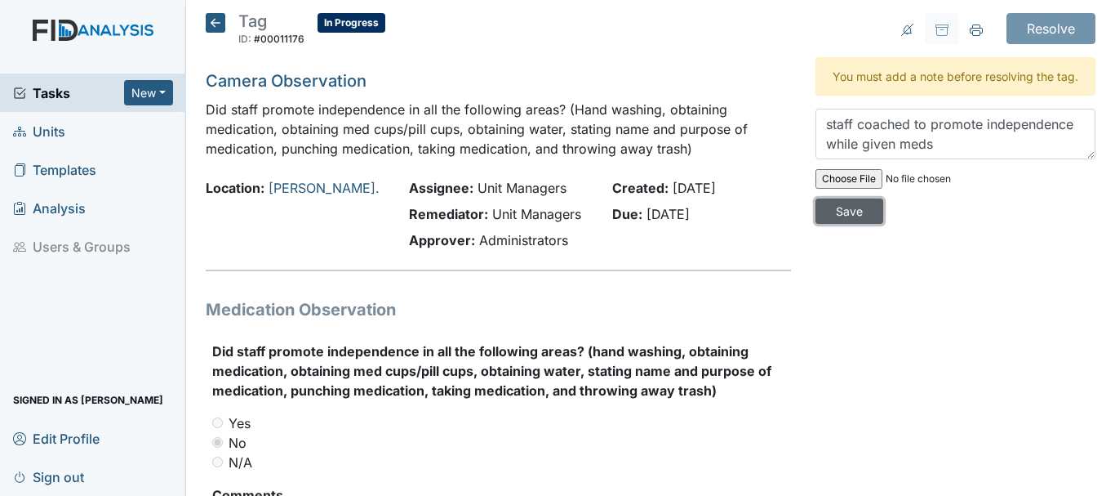
click at [851, 224] on input "Save" at bounding box center [850, 210] width 68 height 25
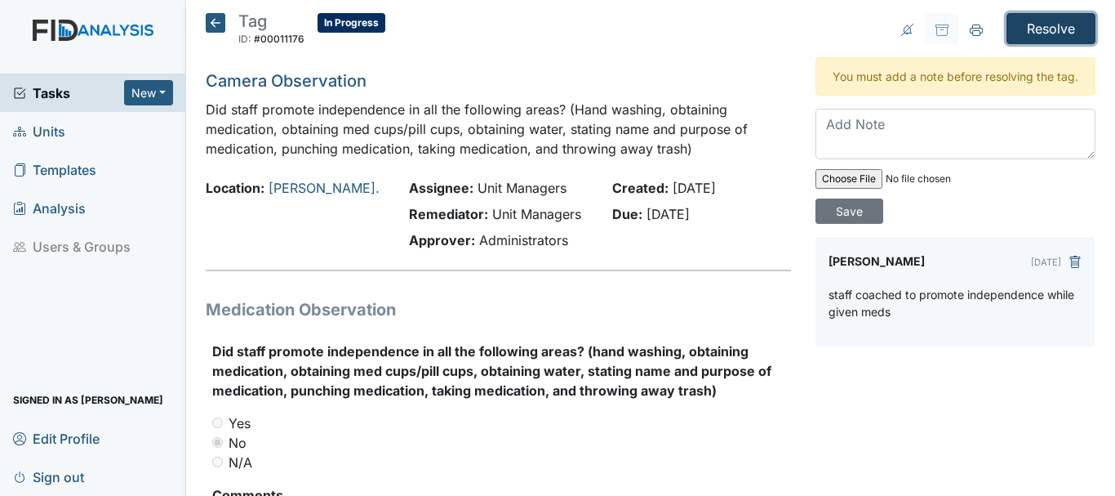
click at [1030, 27] on input "Resolve" at bounding box center [1051, 28] width 89 height 31
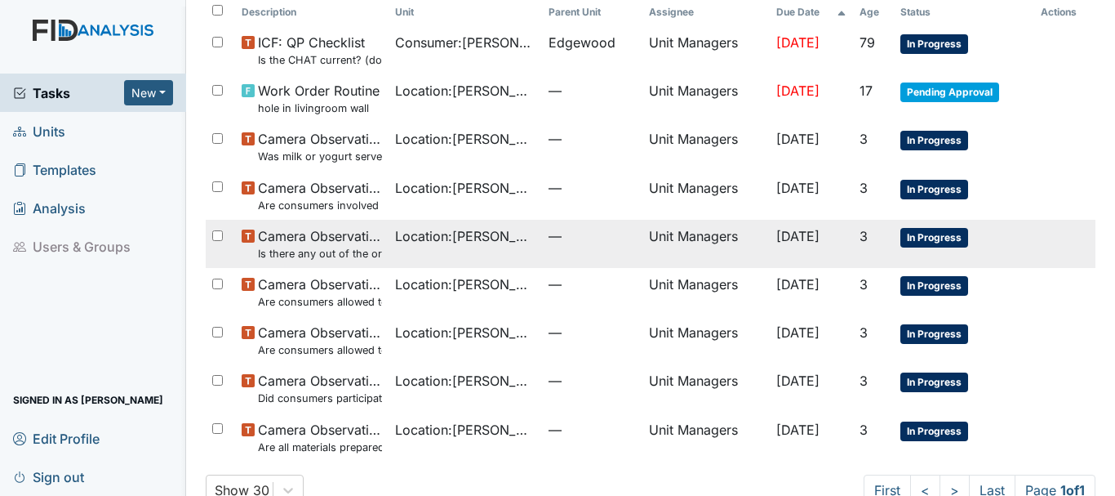
scroll to position [199, 0]
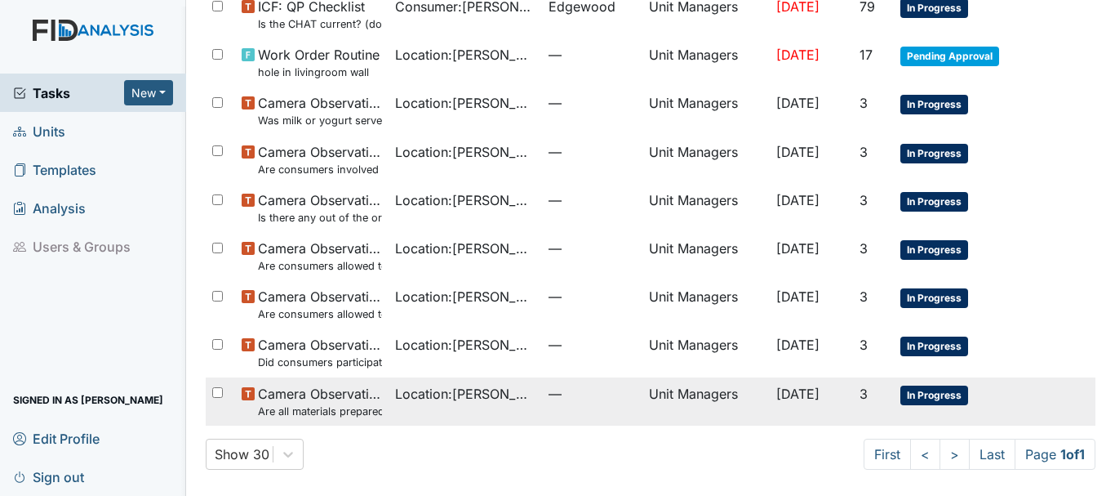
click at [305, 396] on span "Camera Observation Are all materials prepared prior to med pass (water, food to…" at bounding box center [320, 401] width 124 height 35
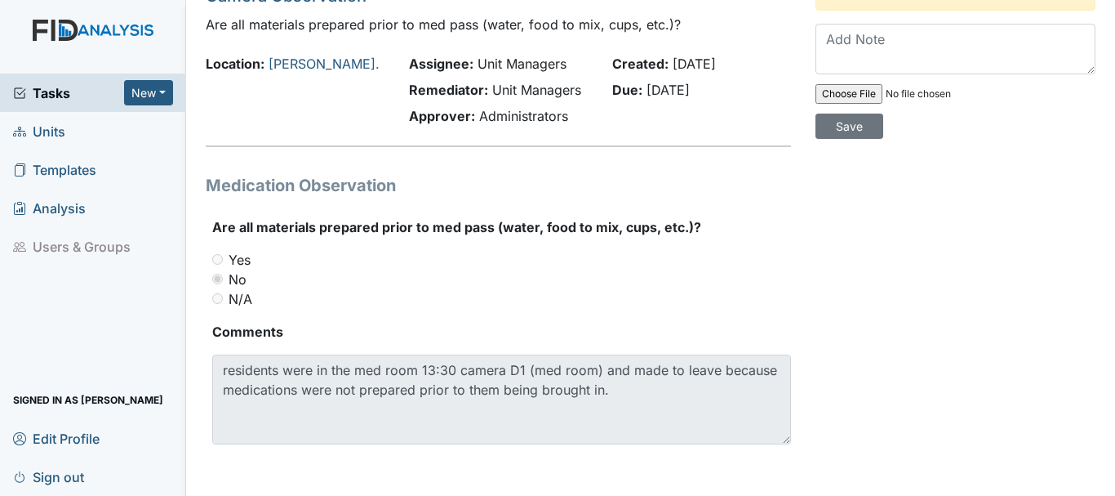
scroll to position [86, 0]
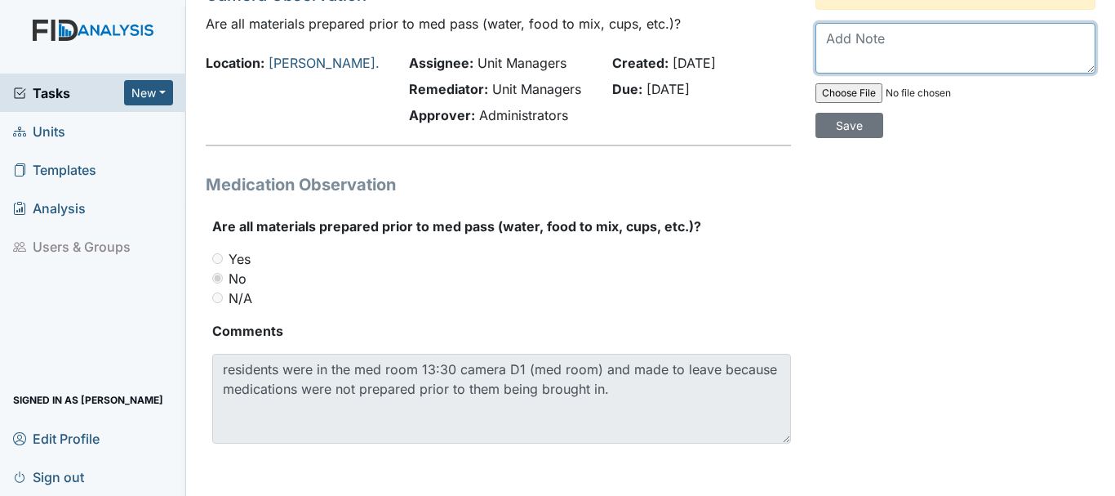
click at [875, 69] on textarea at bounding box center [956, 48] width 280 height 51
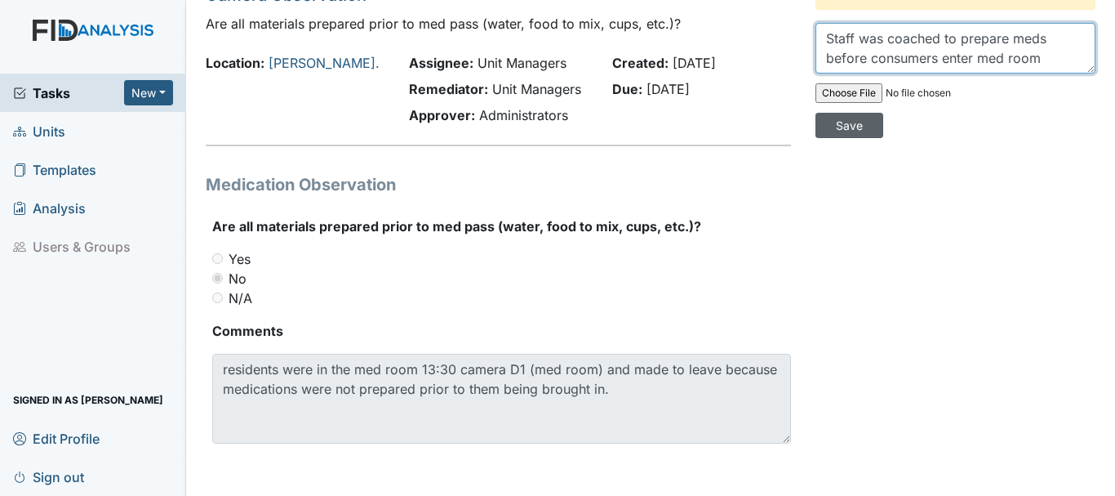
type textarea "Staff was coached to prepare meds before consumers enter med room"
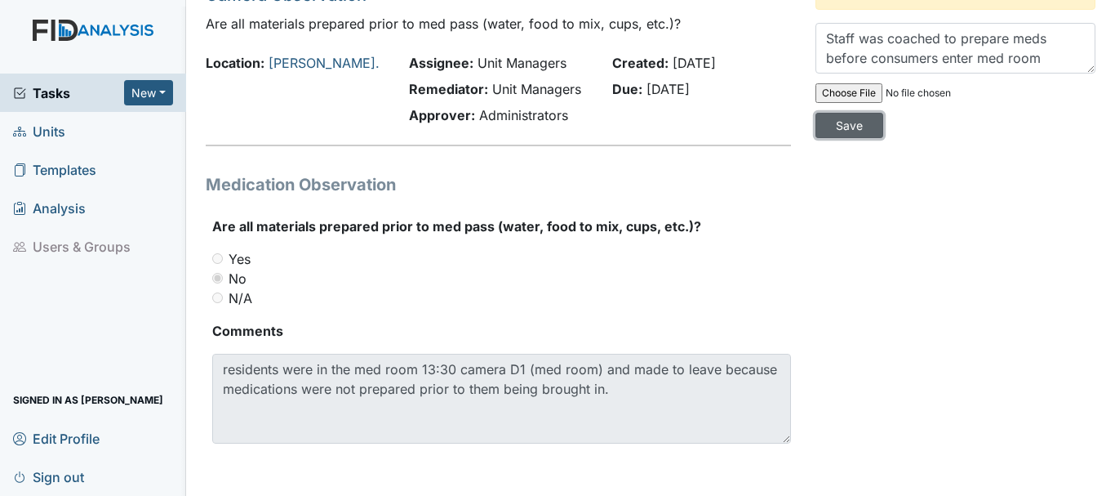
click at [835, 138] on input "Save" at bounding box center [850, 125] width 68 height 25
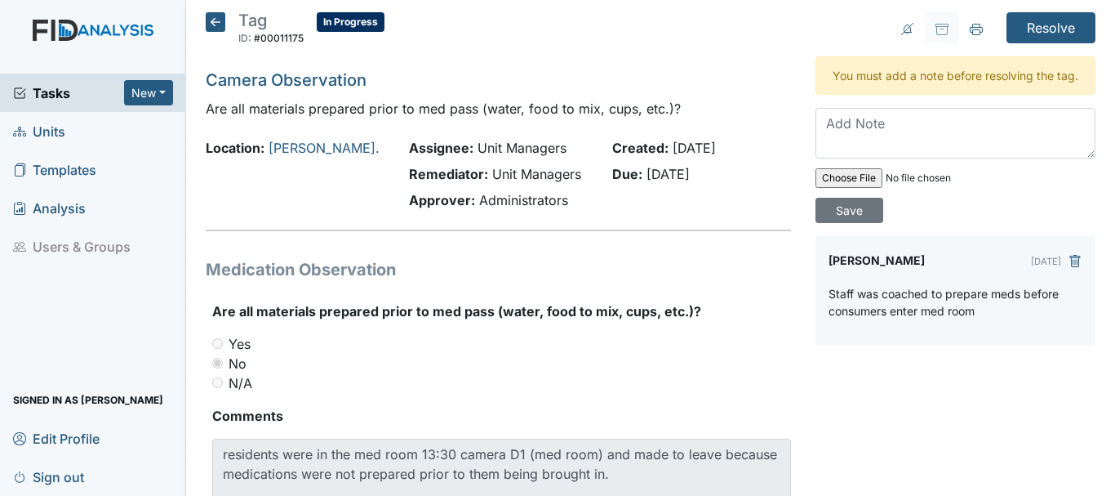
scroll to position [0, 0]
click at [1033, 31] on input "Resolve" at bounding box center [1051, 28] width 89 height 31
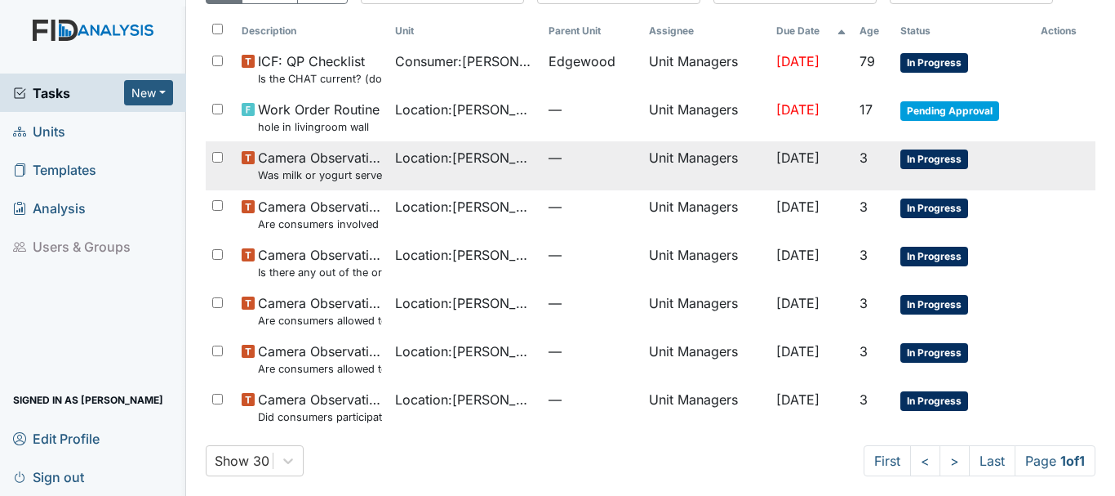
scroll to position [151, 0]
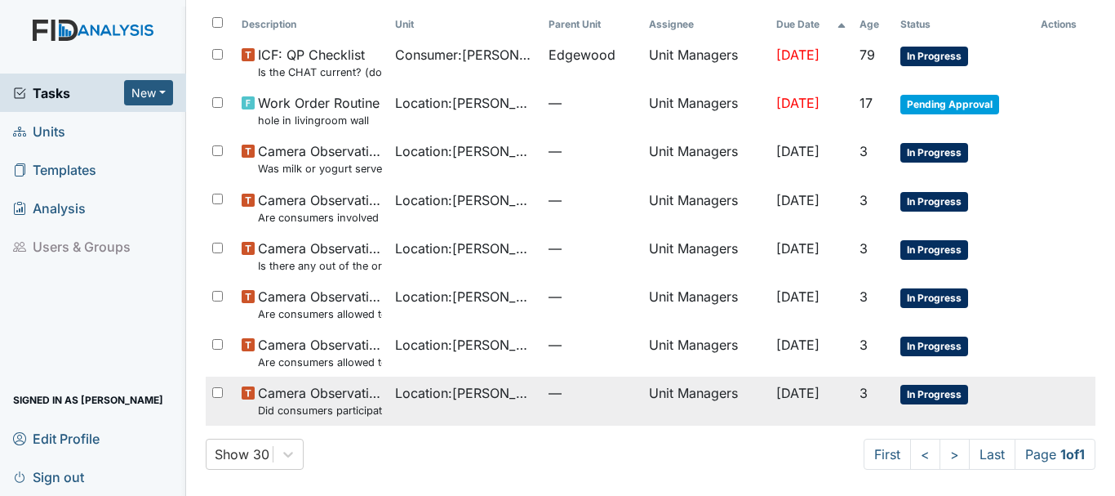
click at [336, 399] on span "Camera Observation Did consumers participate in family style dining?" at bounding box center [320, 400] width 124 height 35
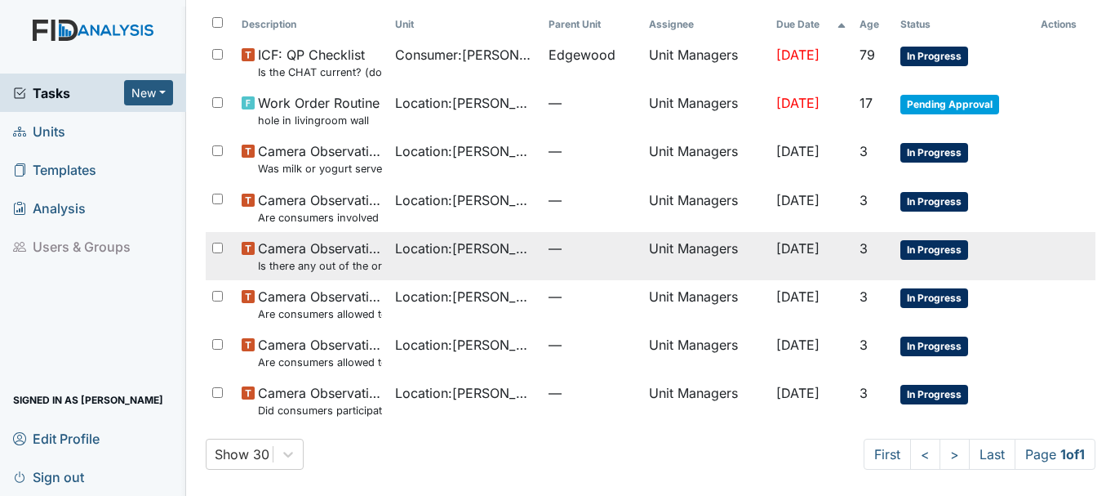
click at [334, 253] on span "Camera Observation Is there any out of the ordinary cell phone usage?" at bounding box center [320, 255] width 124 height 35
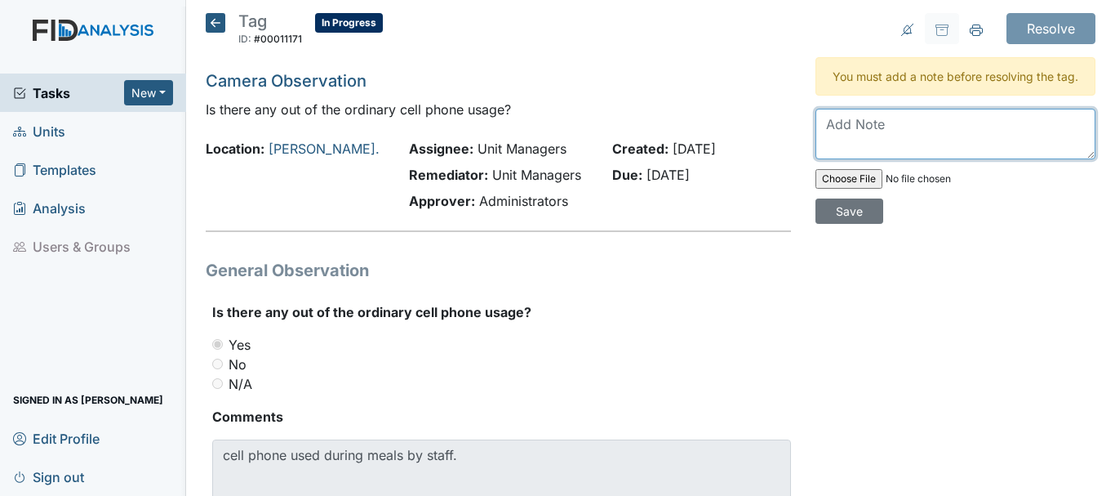
click at [892, 157] on textarea at bounding box center [956, 134] width 280 height 51
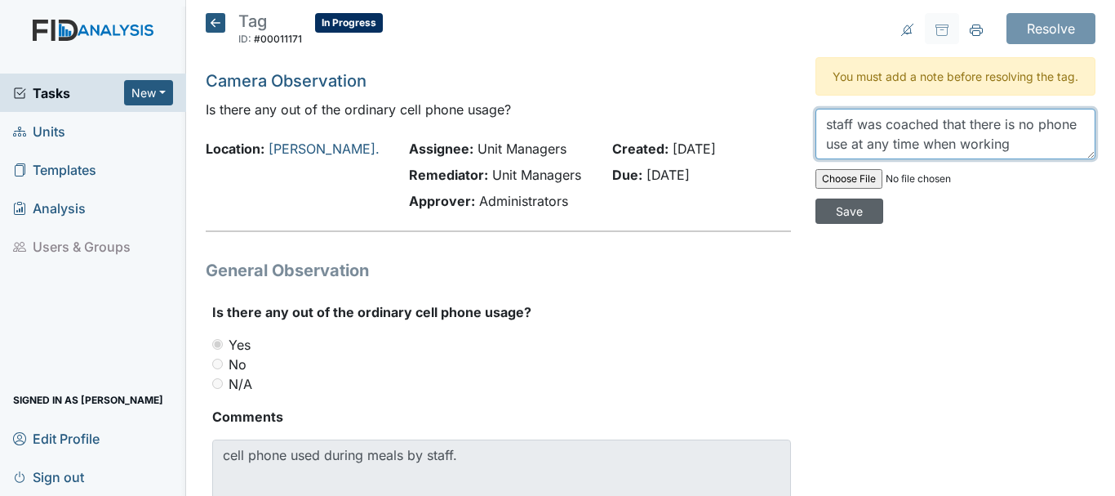
type textarea "staff was coached that there is no phone use at any time when working"
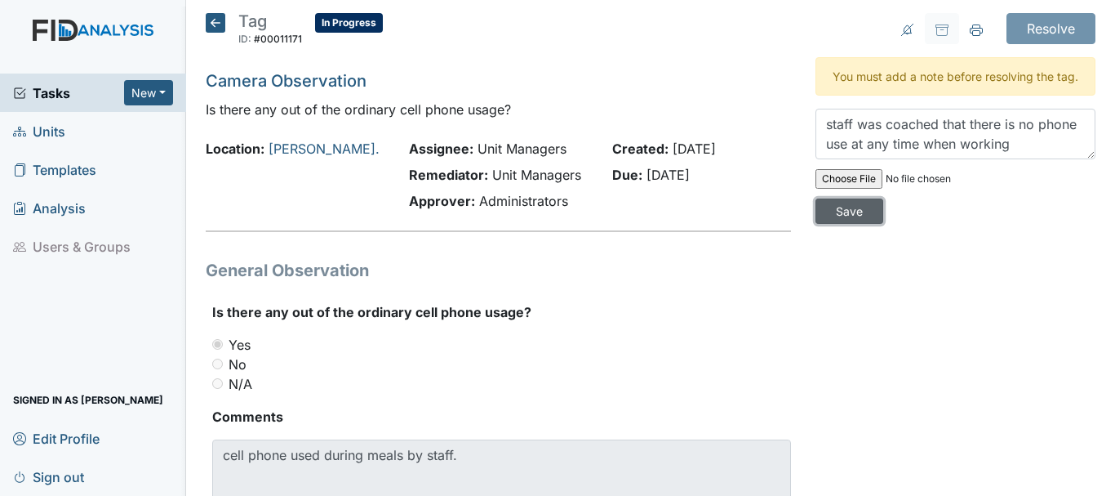
click at [823, 224] on input "Save" at bounding box center [850, 210] width 68 height 25
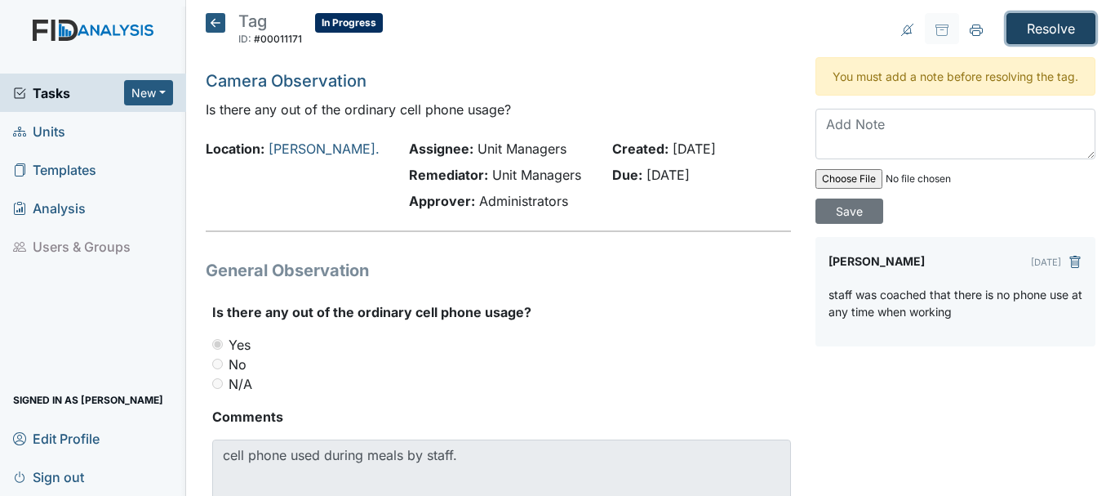
click at [1023, 31] on input "Resolve" at bounding box center [1051, 28] width 89 height 31
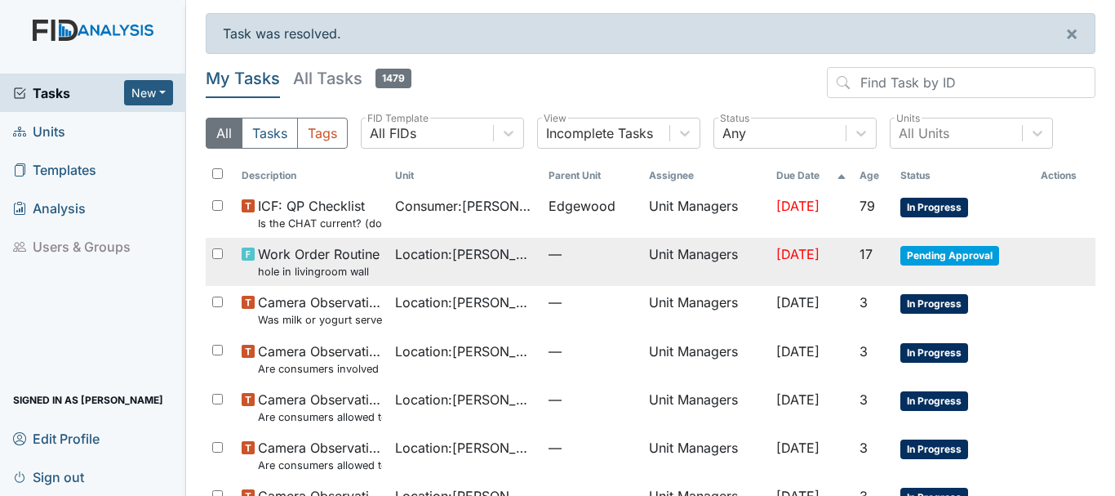
scroll to position [102, 0]
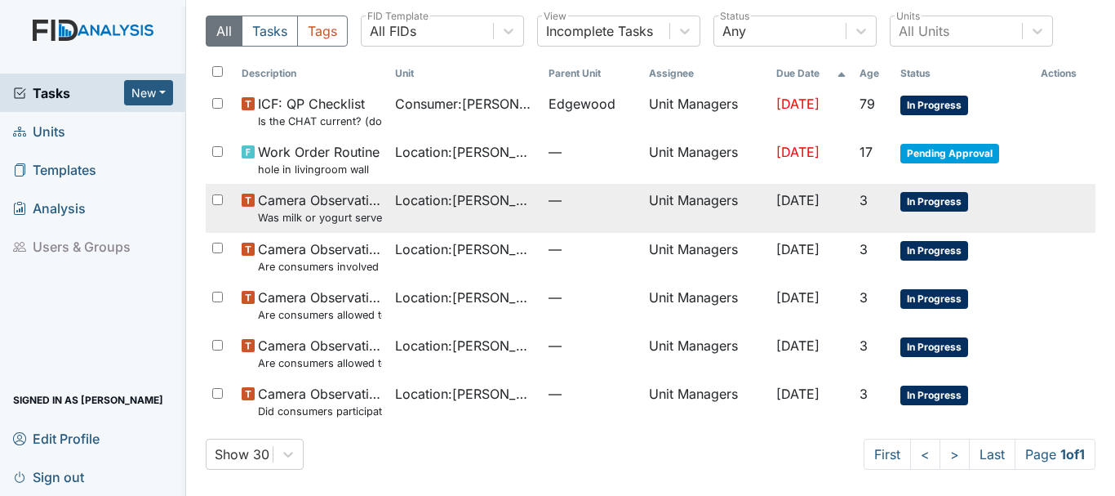
click at [303, 205] on span "Camera Observation Was milk or yogurt served at the meal?" at bounding box center [320, 207] width 124 height 35
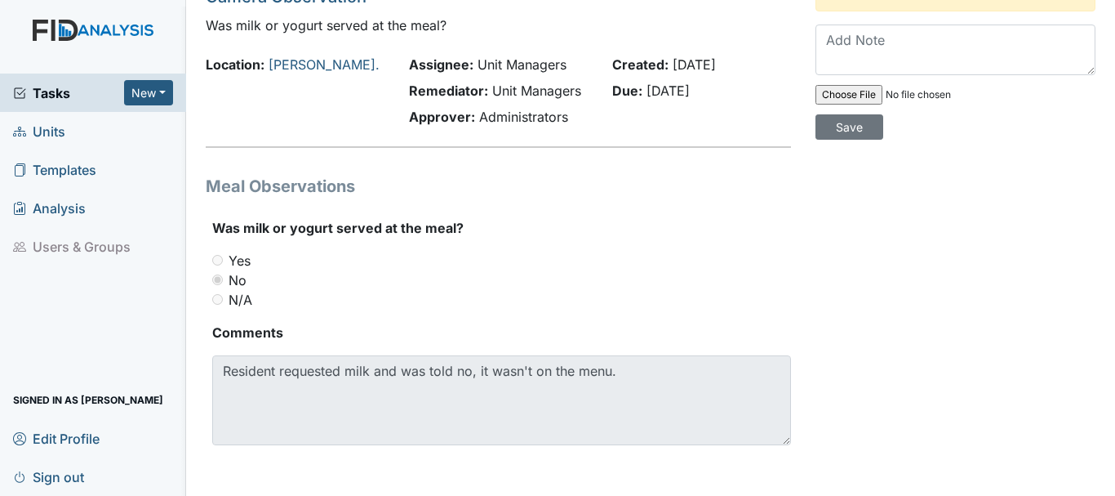
scroll to position [86, 0]
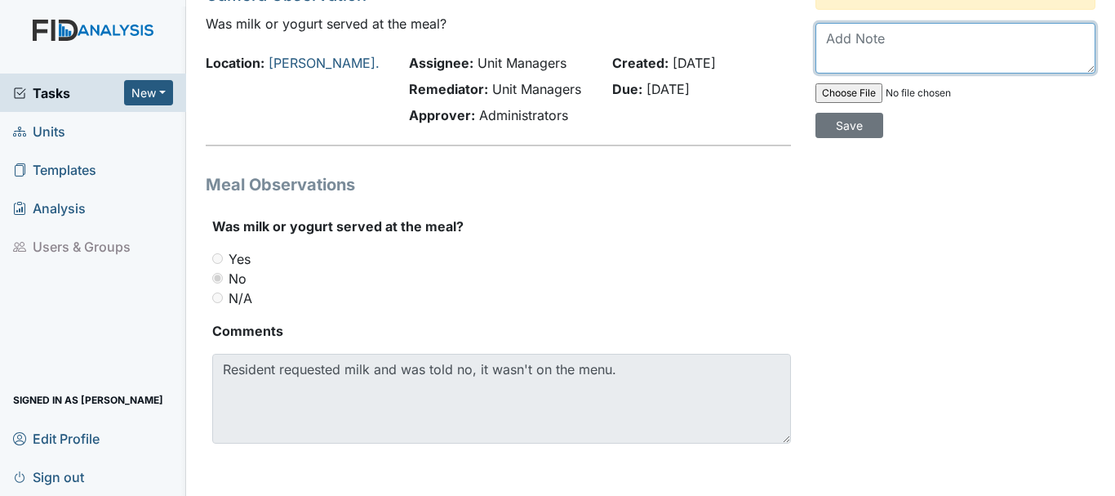
click at [869, 59] on textarea at bounding box center [956, 48] width 280 height 51
type textarea "Staff was coached to allow milk and yogurt at anytime"
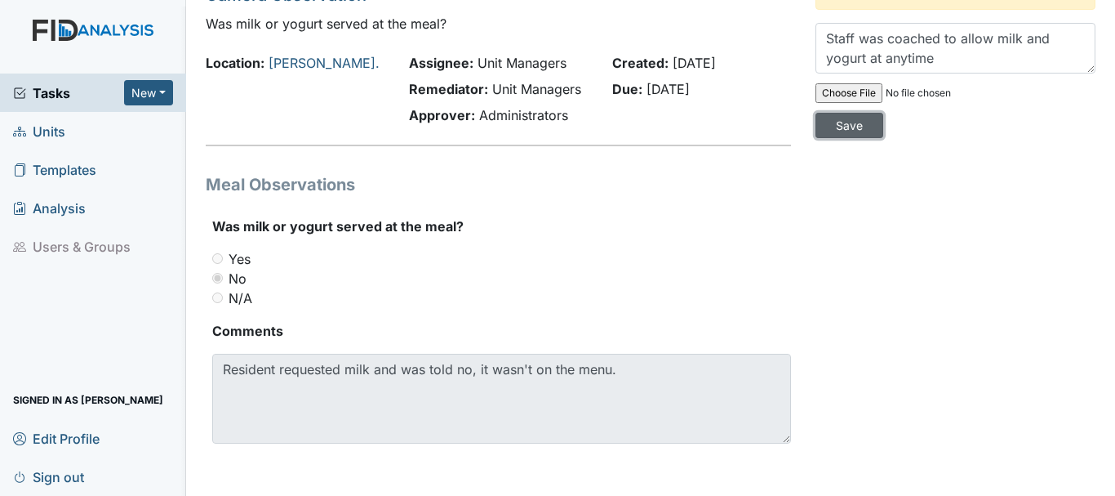
click at [838, 138] on input "Save" at bounding box center [850, 125] width 68 height 25
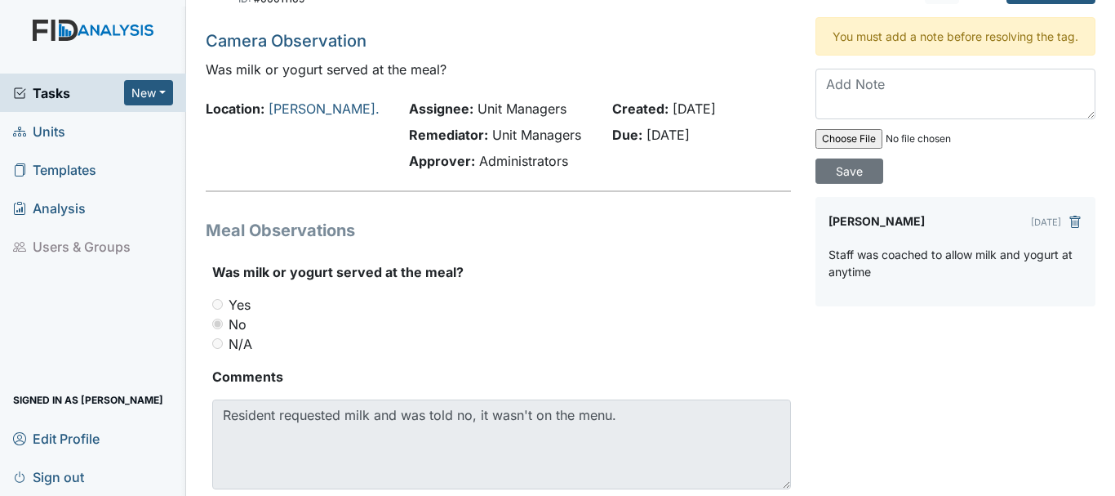
scroll to position [0, 0]
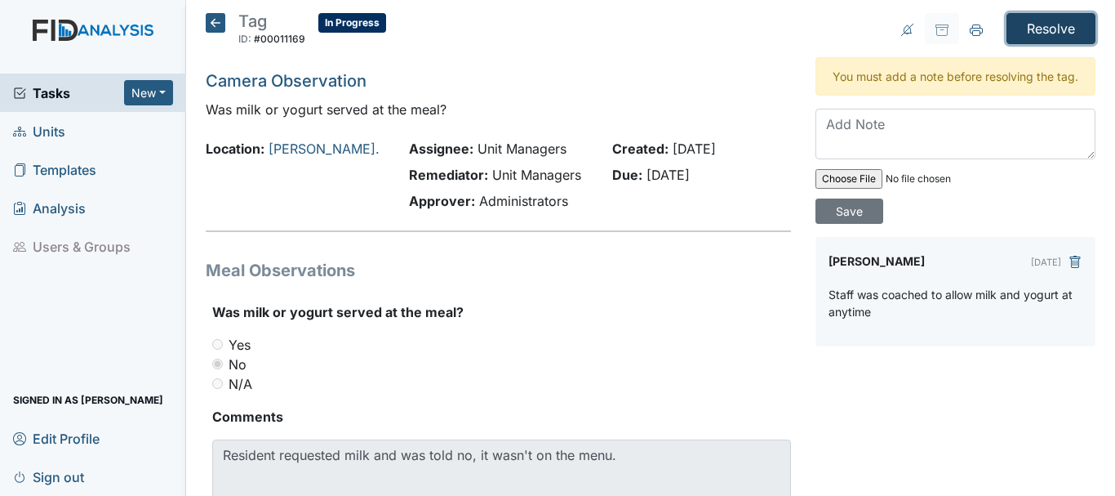
click at [1009, 32] on input "Resolve" at bounding box center [1051, 28] width 89 height 31
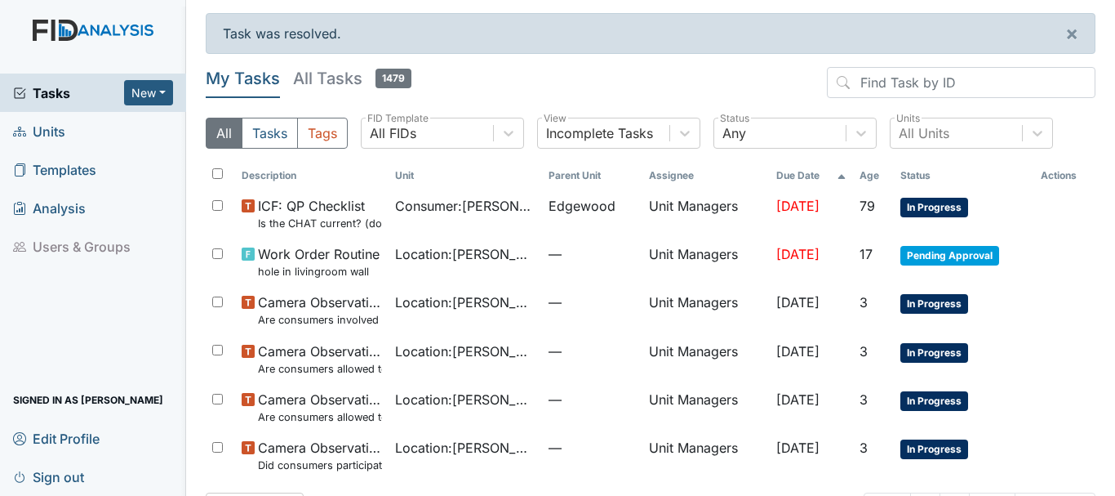
scroll to position [54, 0]
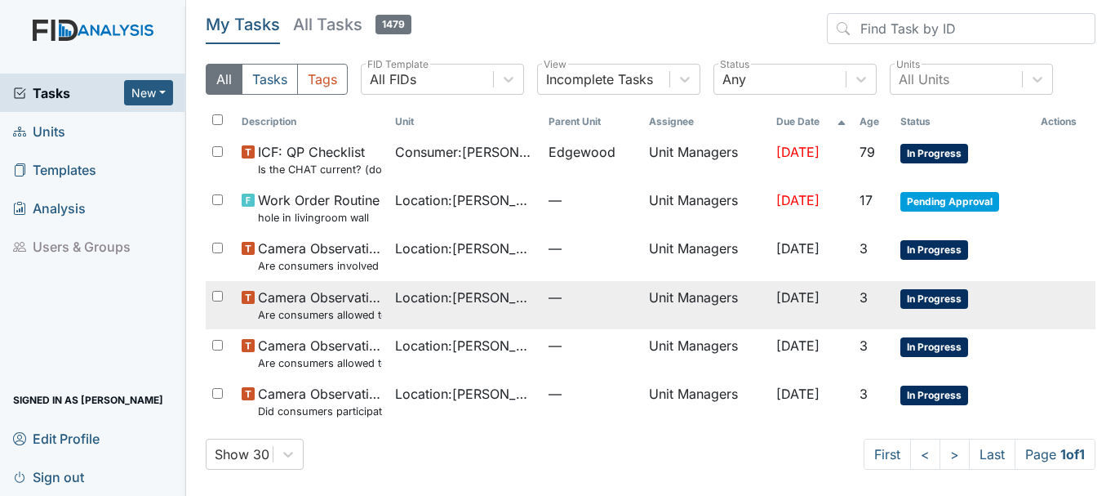
click at [293, 307] on small "Are consumers allowed to leave the table as desired?" at bounding box center [320, 315] width 124 height 16
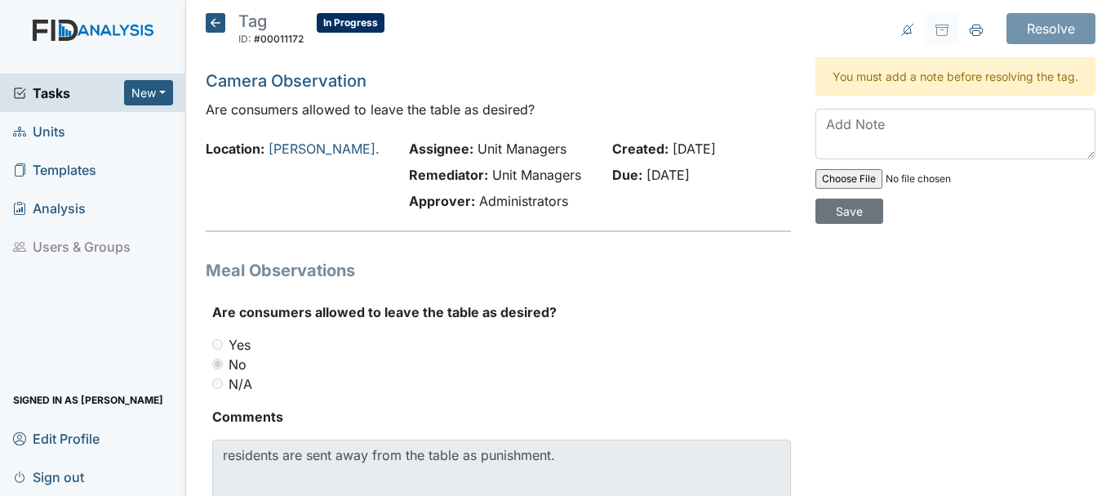
scroll to position [86, 0]
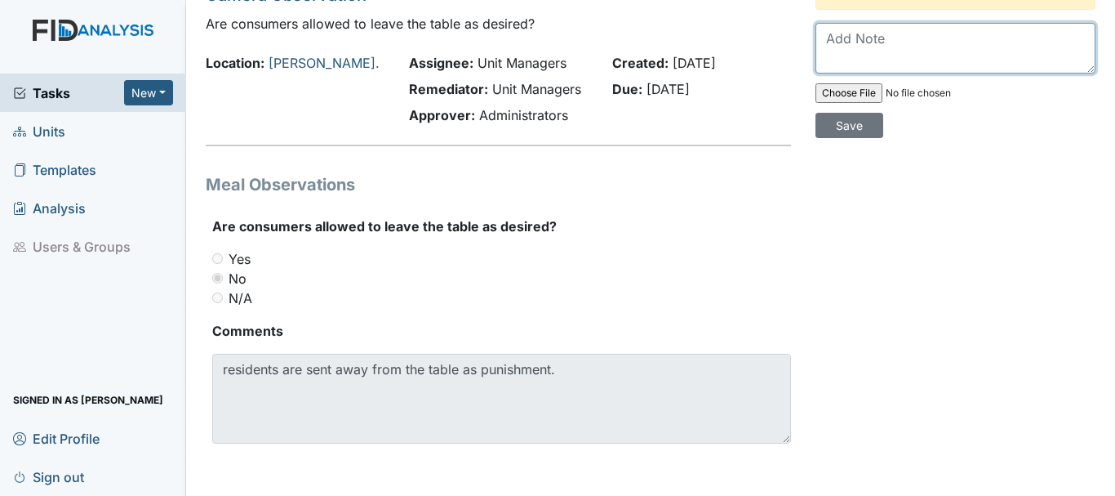
click at [855, 62] on textarea at bounding box center [956, 48] width 280 height 51
type textarea "Staff was not sent away from table for punishment"
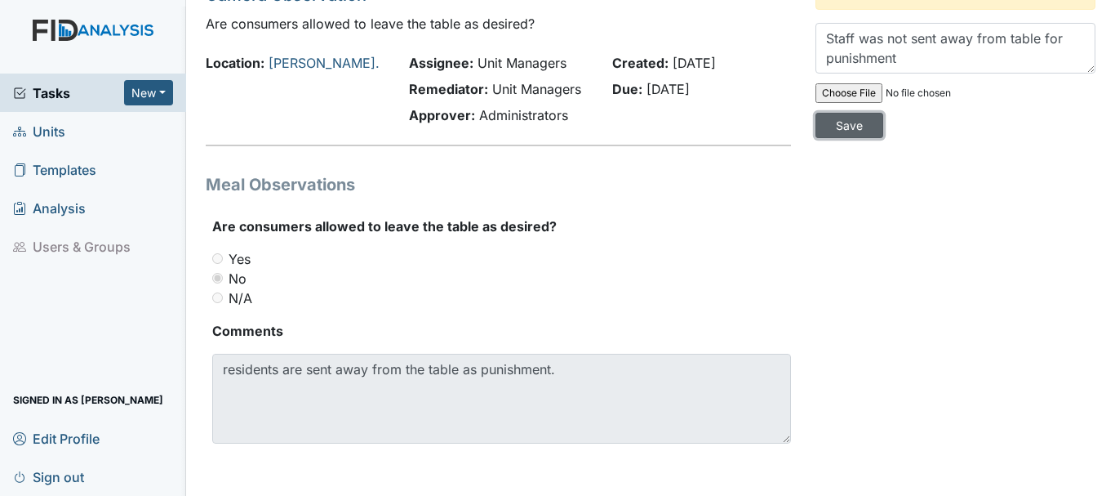
click at [840, 136] on input "Save" at bounding box center [850, 125] width 68 height 25
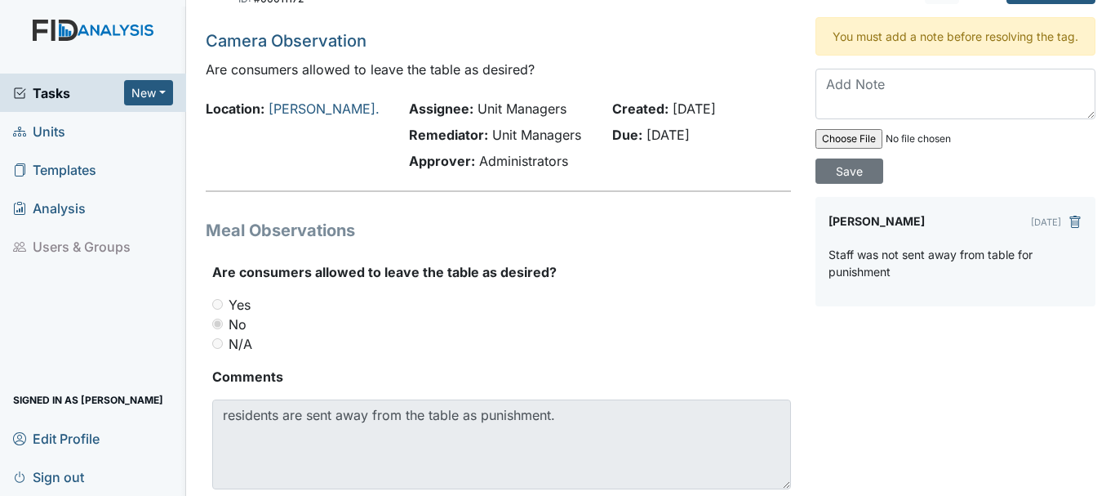
scroll to position [0, 0]
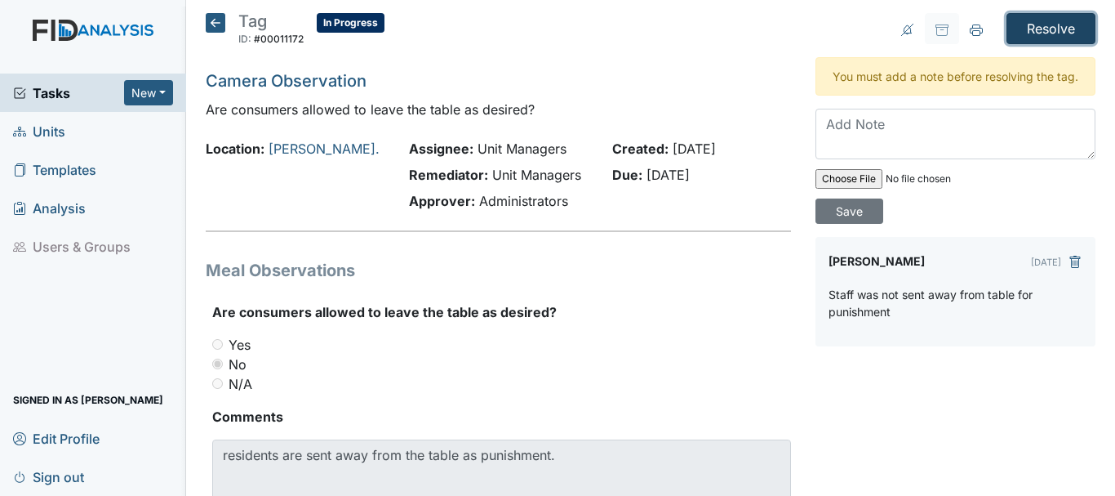
click at [1044, 29] on input "Resolve" at bounding box center [1051, 28] width 89 height 31
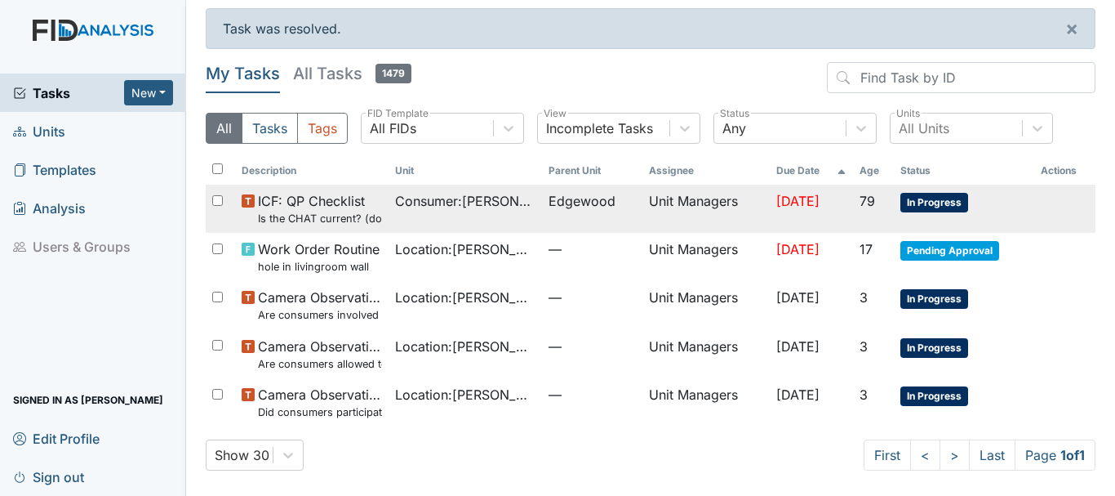
scroll to position [6, 0]
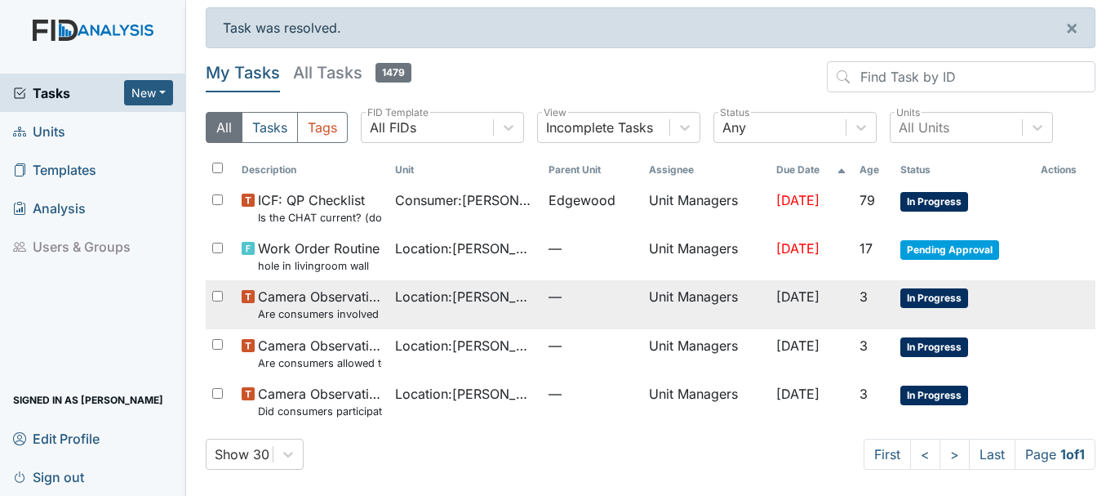
click at [311, 309] on small "Are consumers involved in Active Treatment?" at bounding box center [320, 314] width 124 height 16
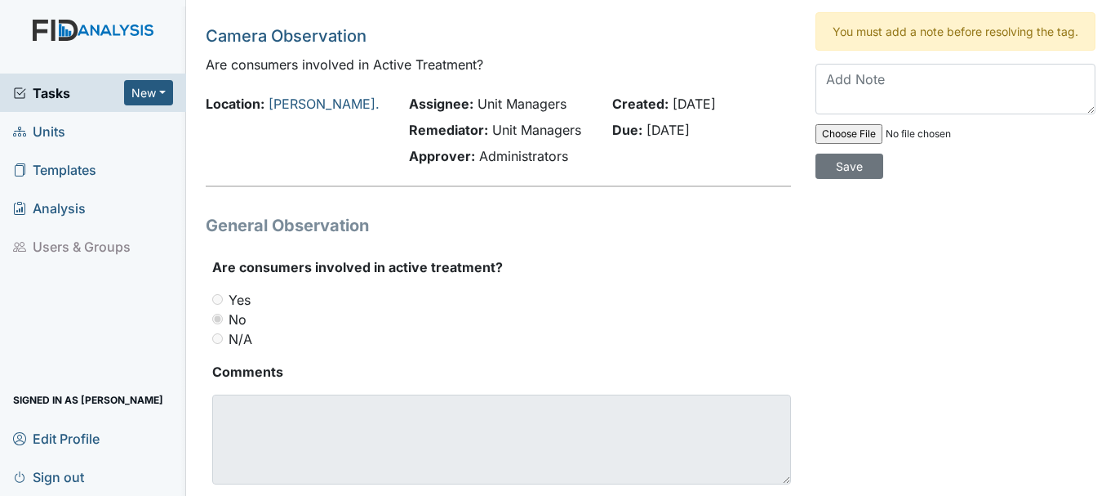
scroll to position [86, 0]
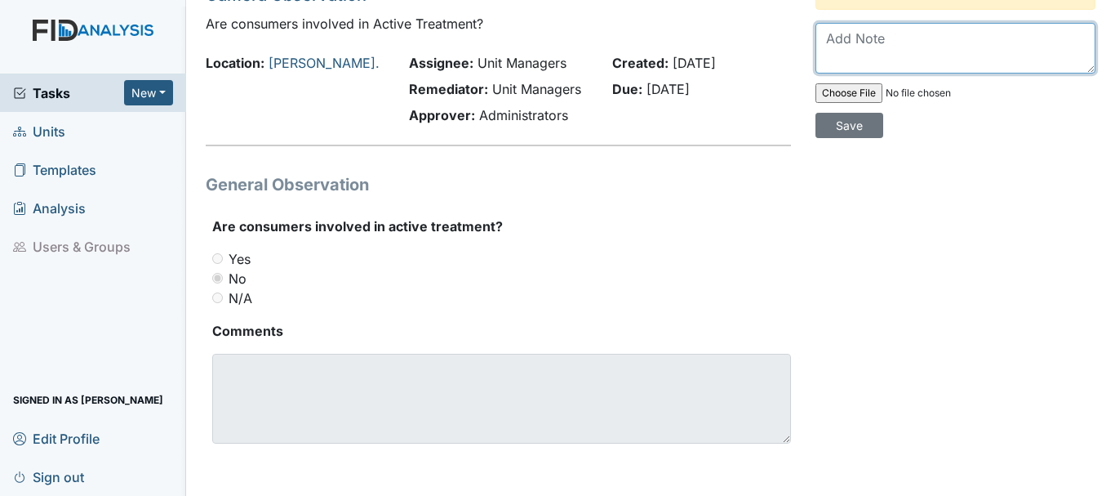
click at [849, 65] on textarea at bounding box center [956, 48] width 280 height 51
type textarea "Staff was coached to being doing active treatment"
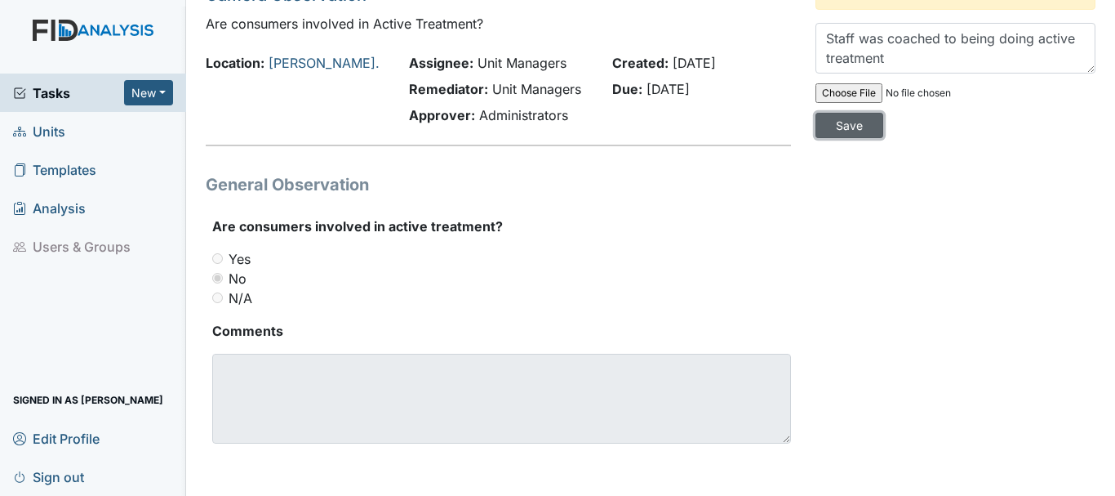
click at [841, 138] on input "Save" at bounding box center [850, 125] width 68 height 25
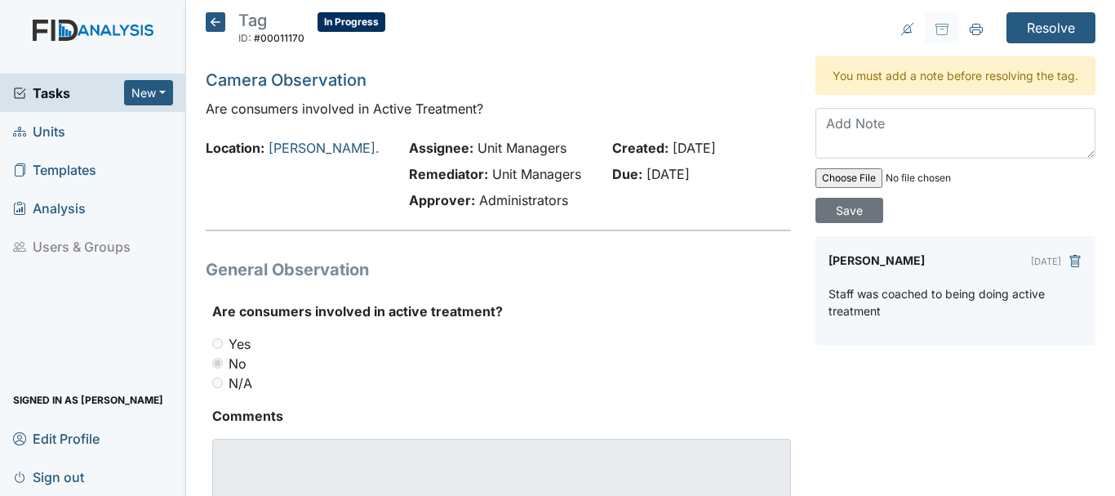
scroll to position [0, 0]
click at [1013, 28] on input "Resolve" at bounding box center [1051, 28] width 89 height 31
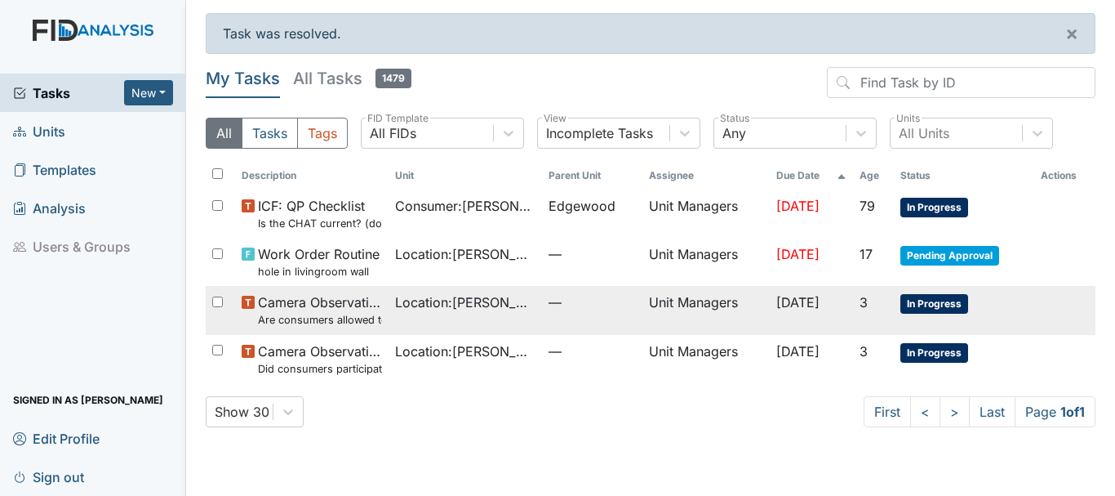
click at [344, 311] on span "Camera Observation Are consumers allowed to start meals appropriately?" at bounding box center [320, 309] width 124 height 35
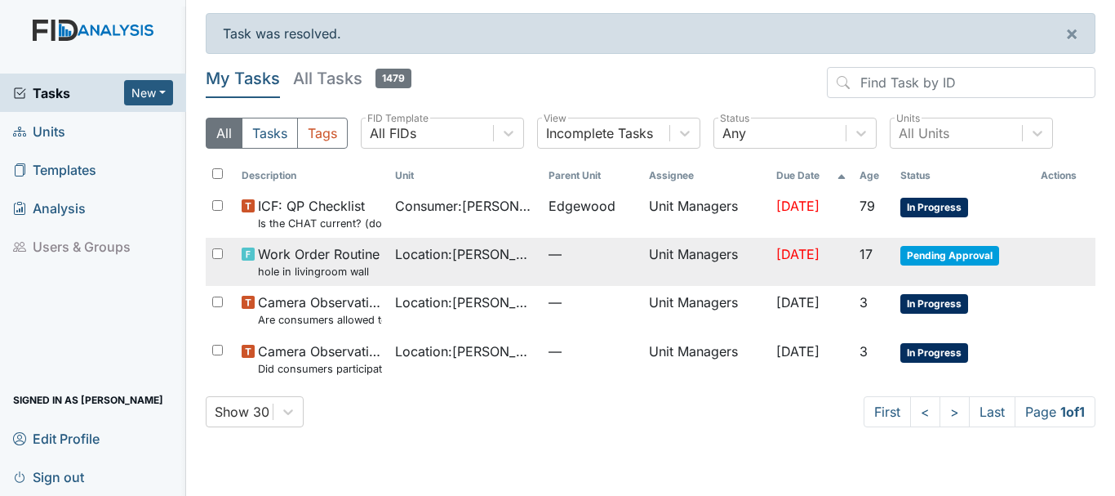
click at [948, 255] on span "Pending Approval" at bounding box center [950, 256] width 99 height 20
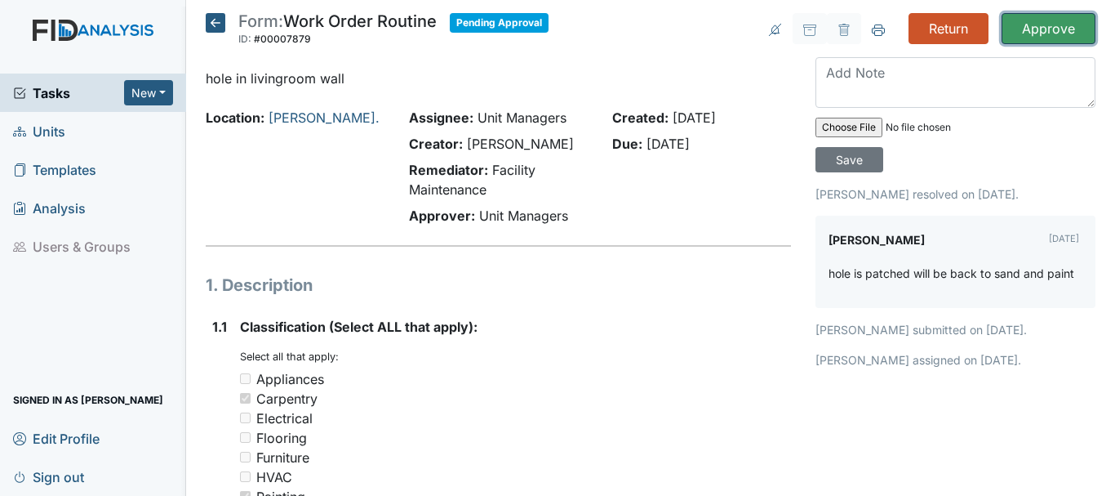
click at [1023, 31] on input "Approve" at bounding box center [1049, 28] width 94 height 31
